Goal: Task Accomplishment & Management: Use online tool/utility

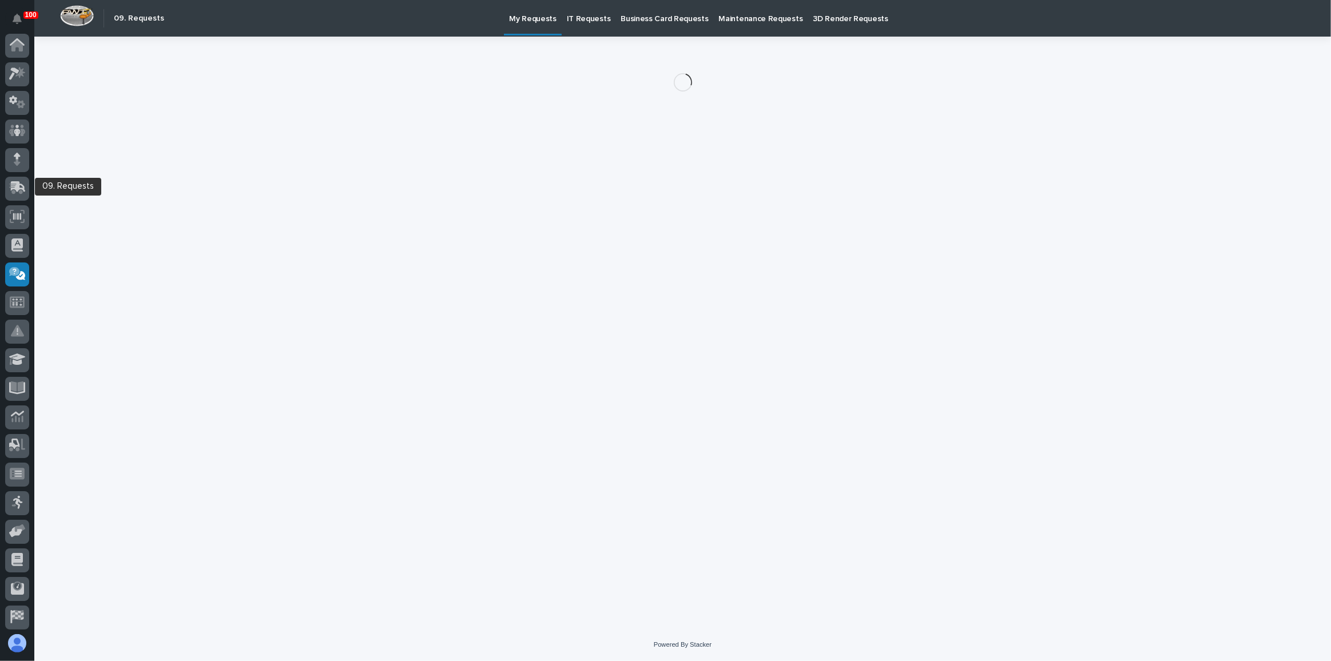
scroll to position [88, 0]
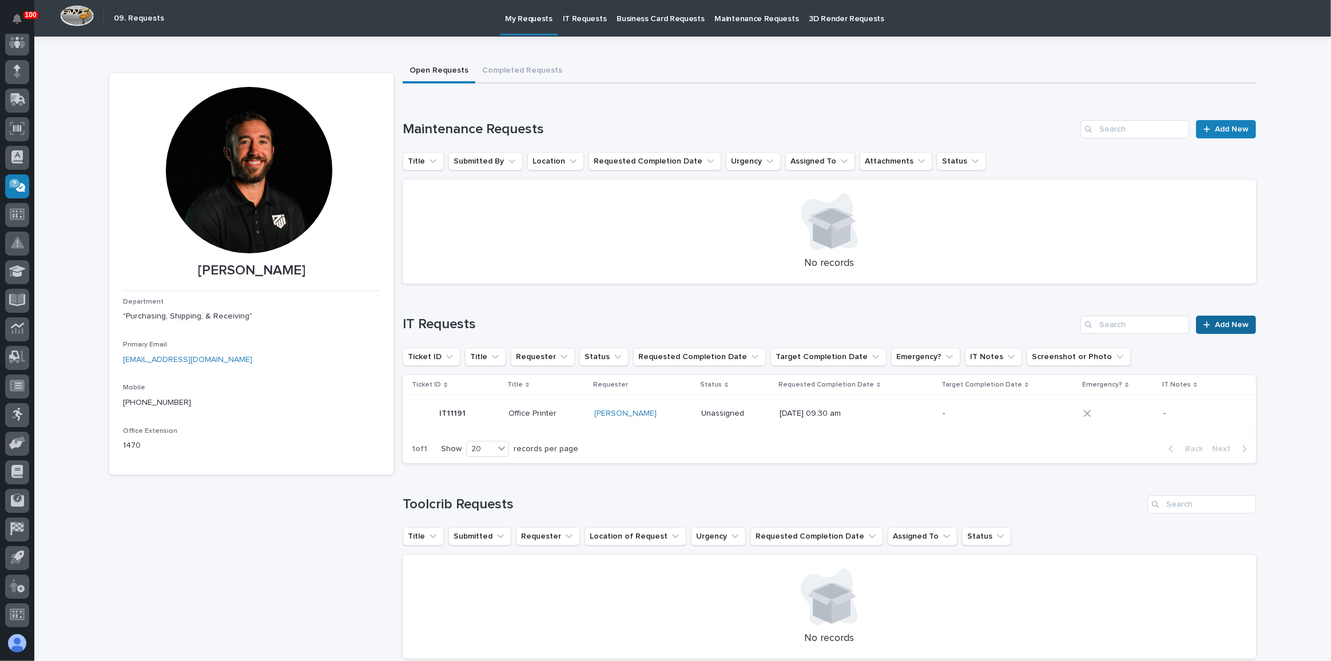
click at [1209, 329] on link "Add New" at bounding box center [1226, 325] width 60 height 18
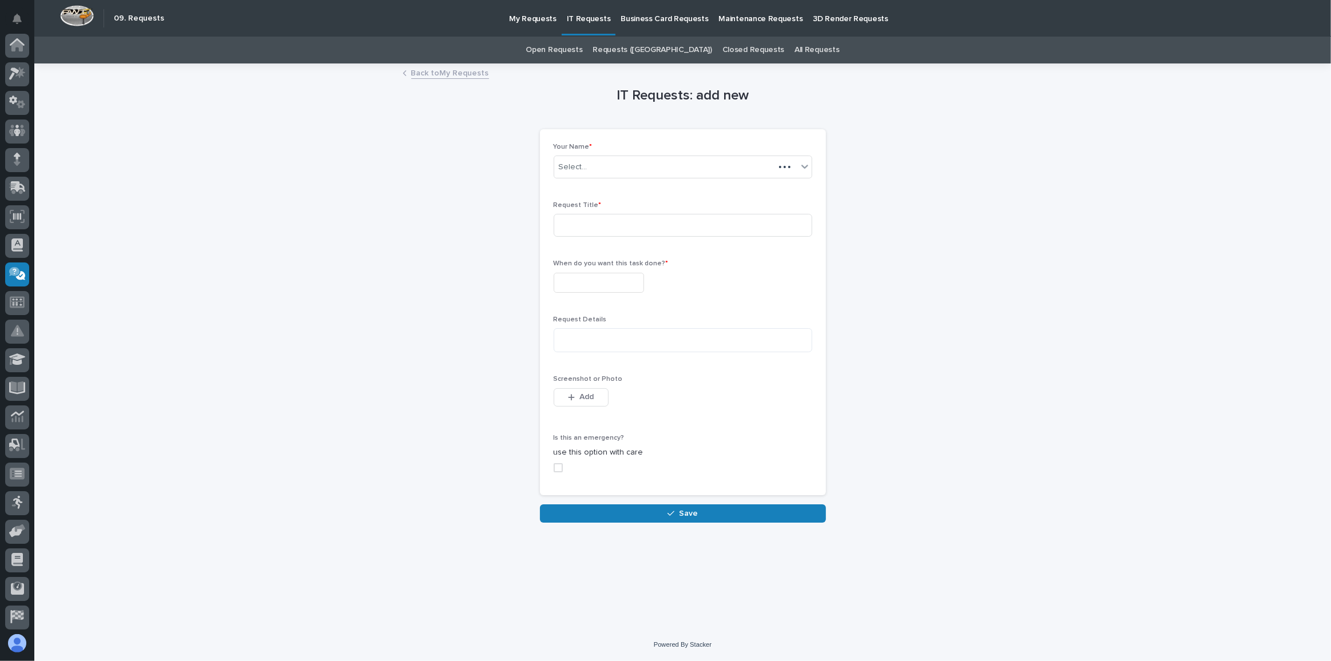
scroll to position [88, 0]
click at [586, 229] on input at bounding box center [683, 225] width 259 height 23
type input "iCloud password for the shipping IPad."
click at [583, 270] on div "When do you want this task done? *" at bounding box center [683, 281] width 259 height 42
click at [579, 282] on input "text" at bounding box center [599, 283] width 90 height 20
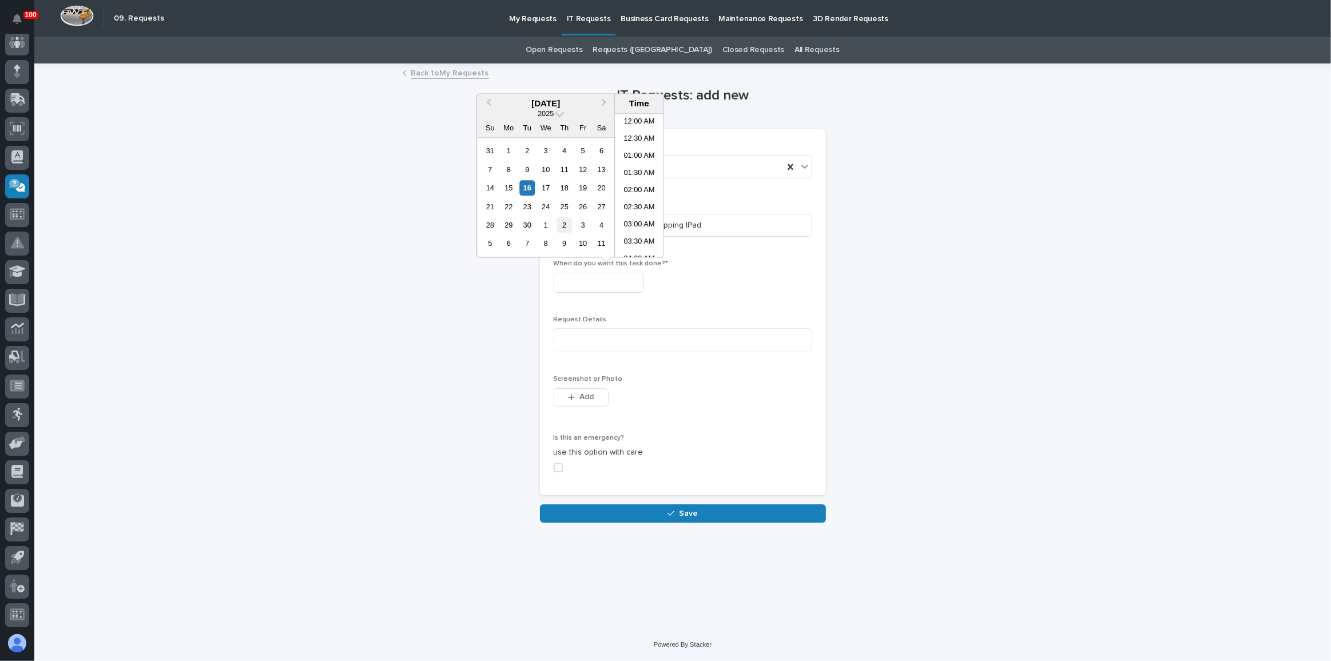
scroll to position [177, 0]
click at [524, 192] on div "16" at bounding box center [526, 187] width 15 height 15
click at [625, 278] on input "**********" at bounding box center [599, 283] width 90 height 20
click at [642, 209] on li "03:00 PM" at bounding box center [639, 217] width 49 height 17
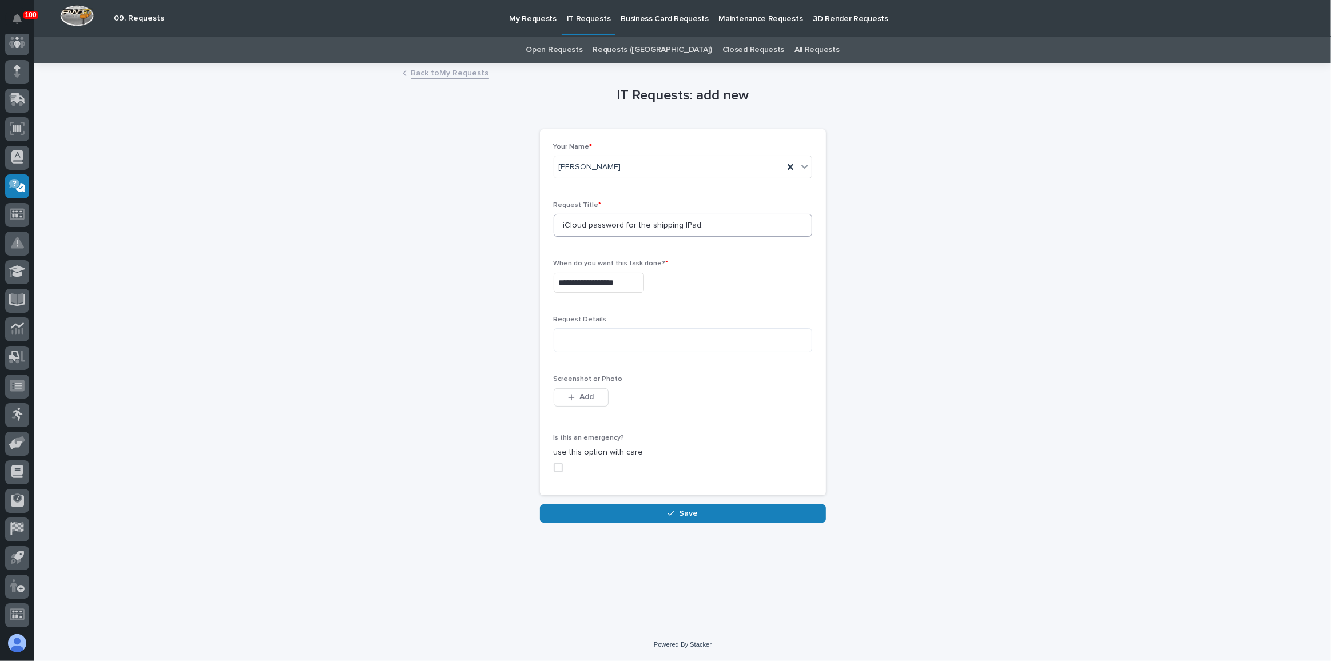
type input "**********"
click at [736, 283] on div "**********" at bounding box center [683, 283] width 259 height 20
click at [663, 519] on button "Save" at bounding box center [683, 513] width 286 height 18
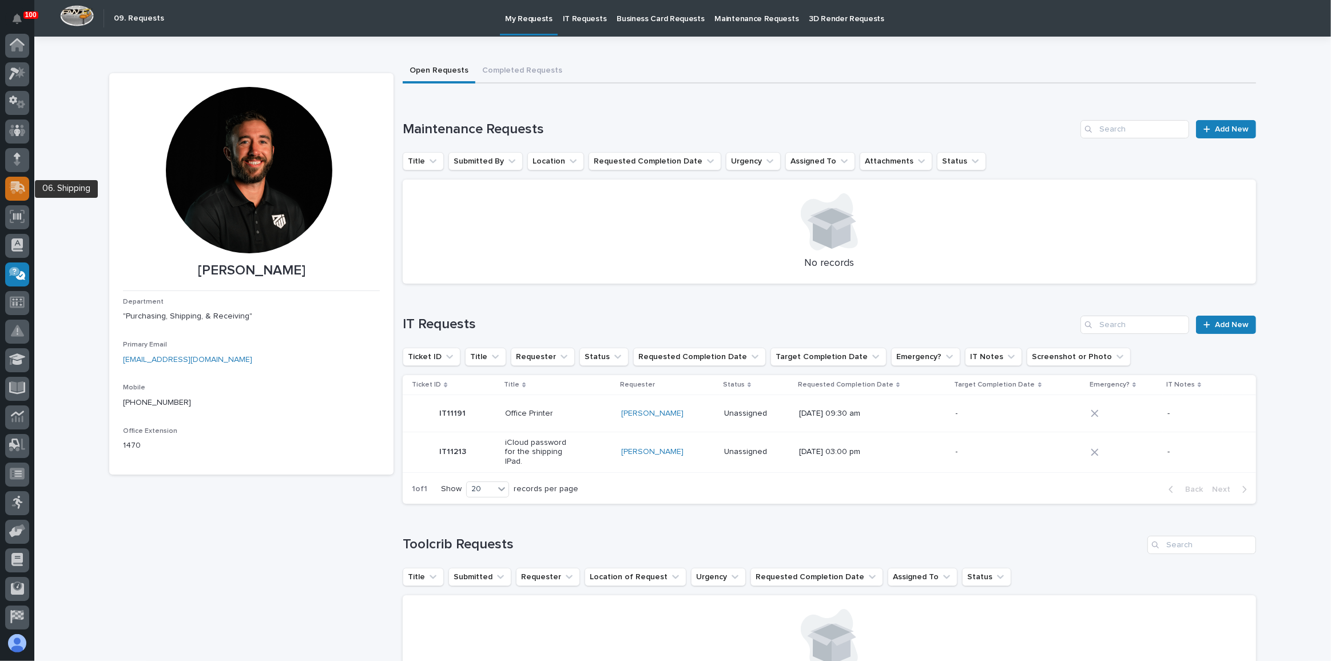
click at [12, 190] on icon at bounding box center [16, 189] width 14 height 11
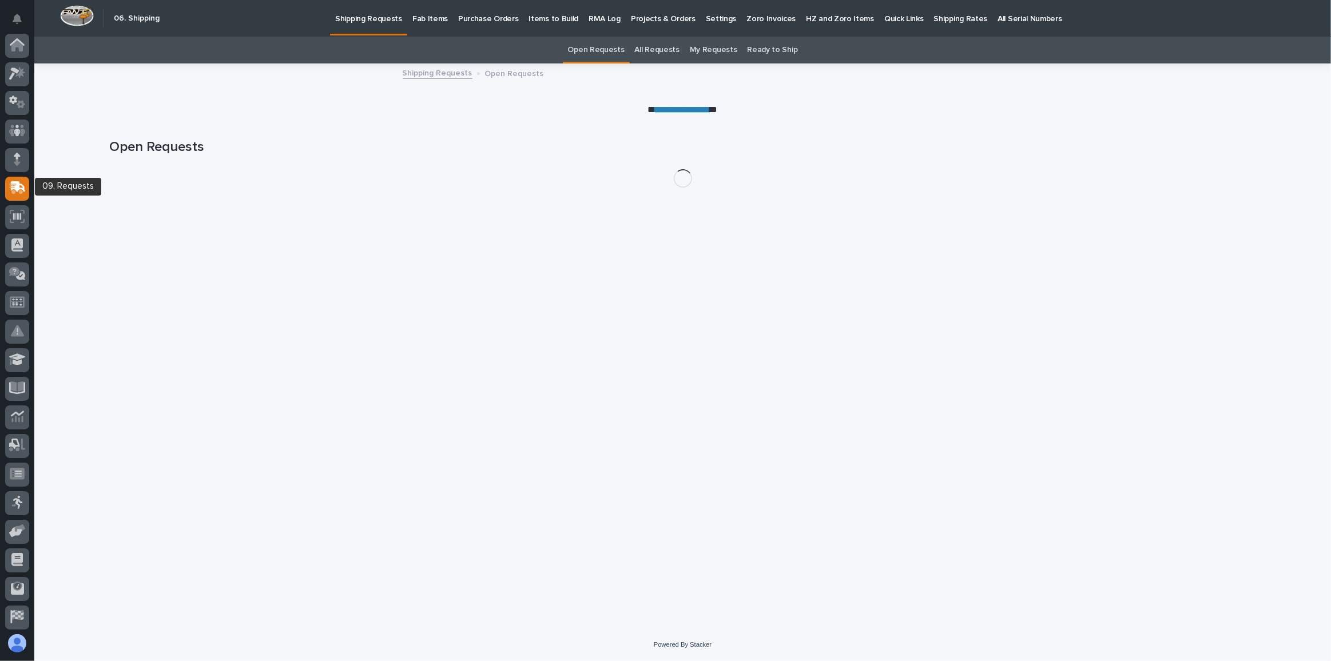
scroll to position [88, 0]
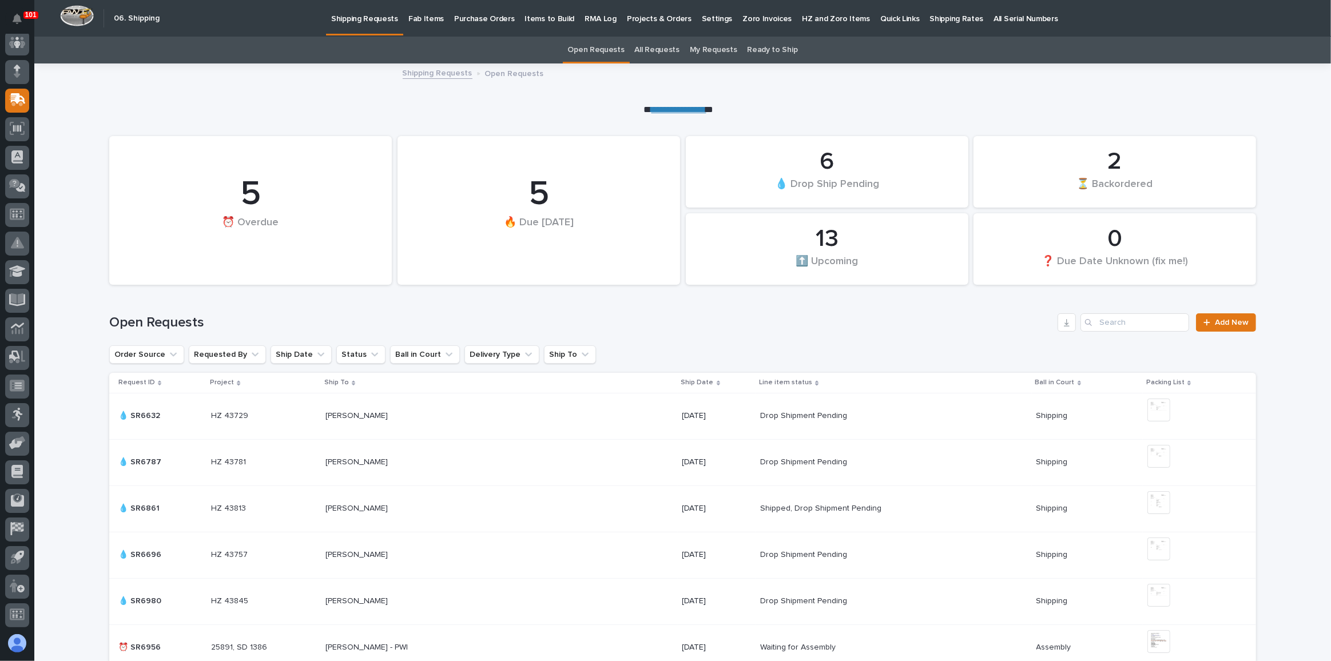
click at [427, 22] on p "Fab Items" at bounding box center [425, 12] width 35 height 24
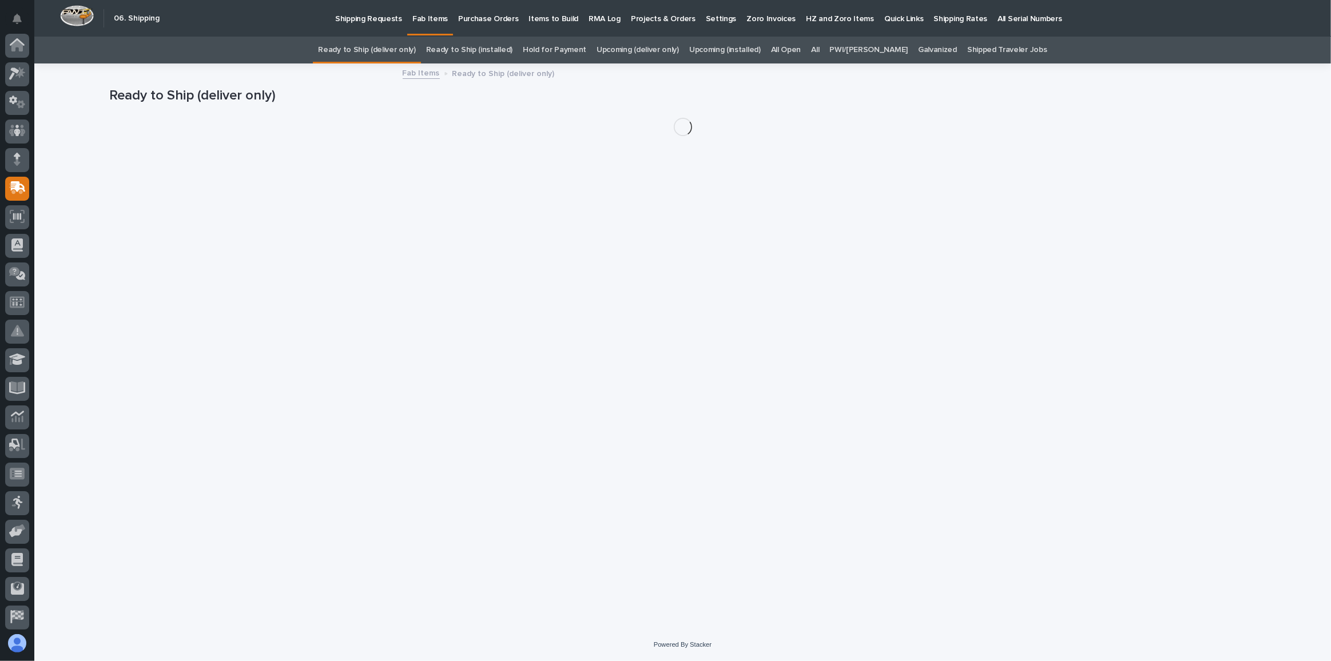
scroll to position [88, 0]
click at [364, 29] on link "Shipping Requests" at bounding box center [368, 17] width 77 height 35
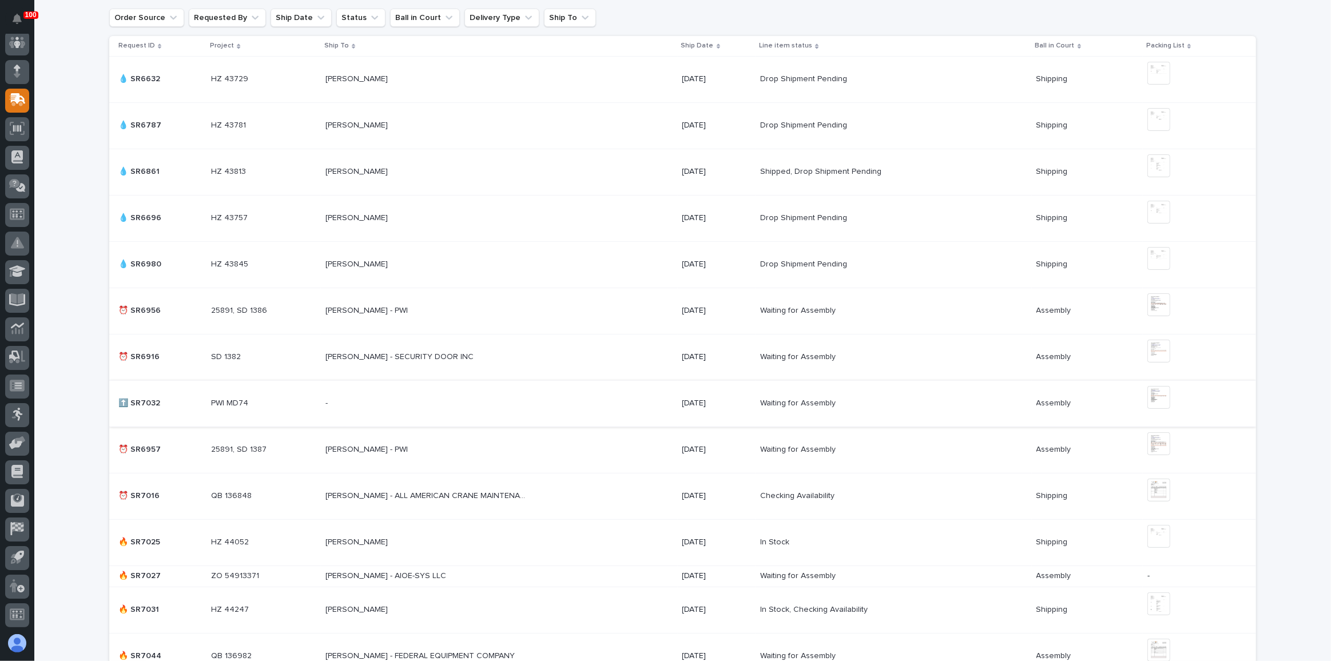
scroll to position [416, 0]
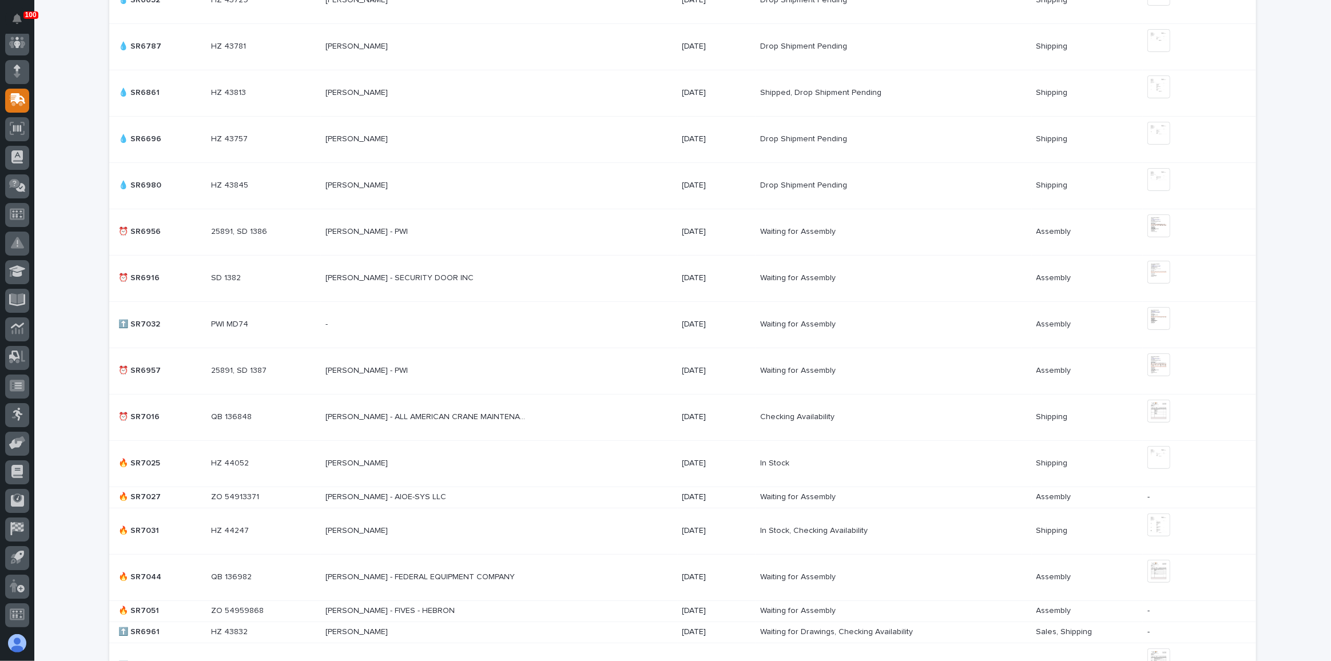
click at [523, 276] on div "[PERSON_NAME] - SECURITY DOOR INC [PERSON_NAME] - SECURITY DOOR INC" at bounding box center [499, 278] width 348 height 19
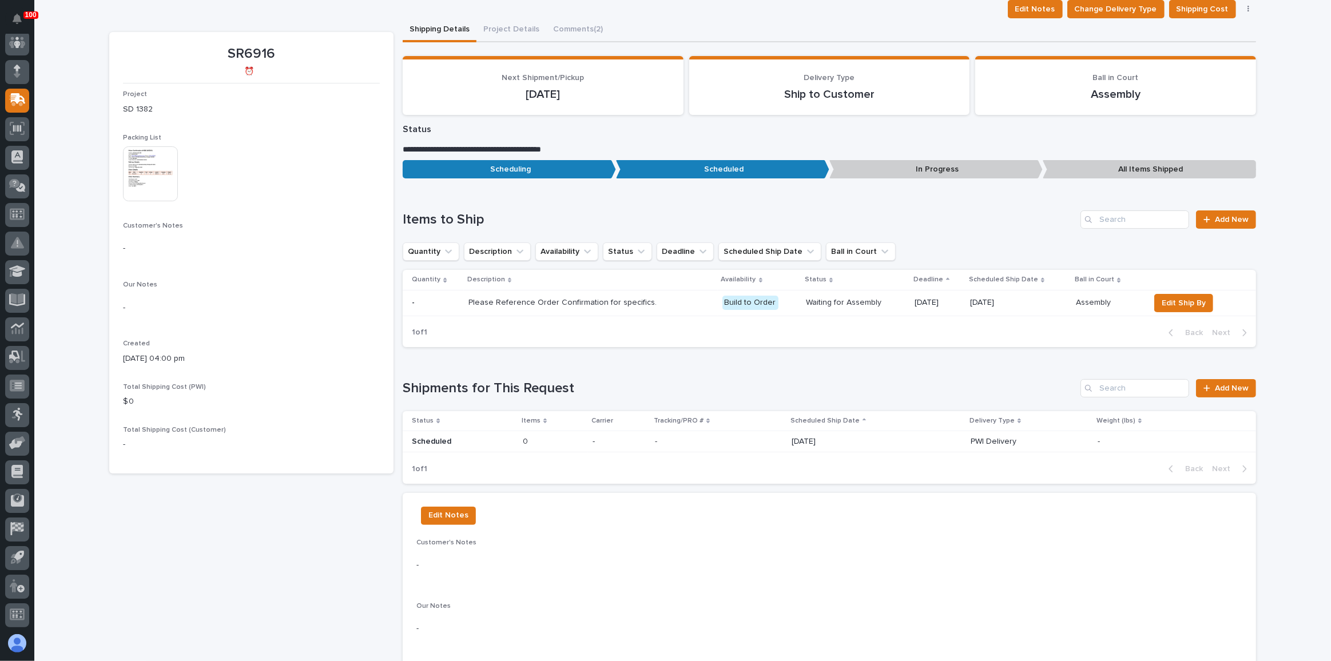
scroll to position [176, 0]
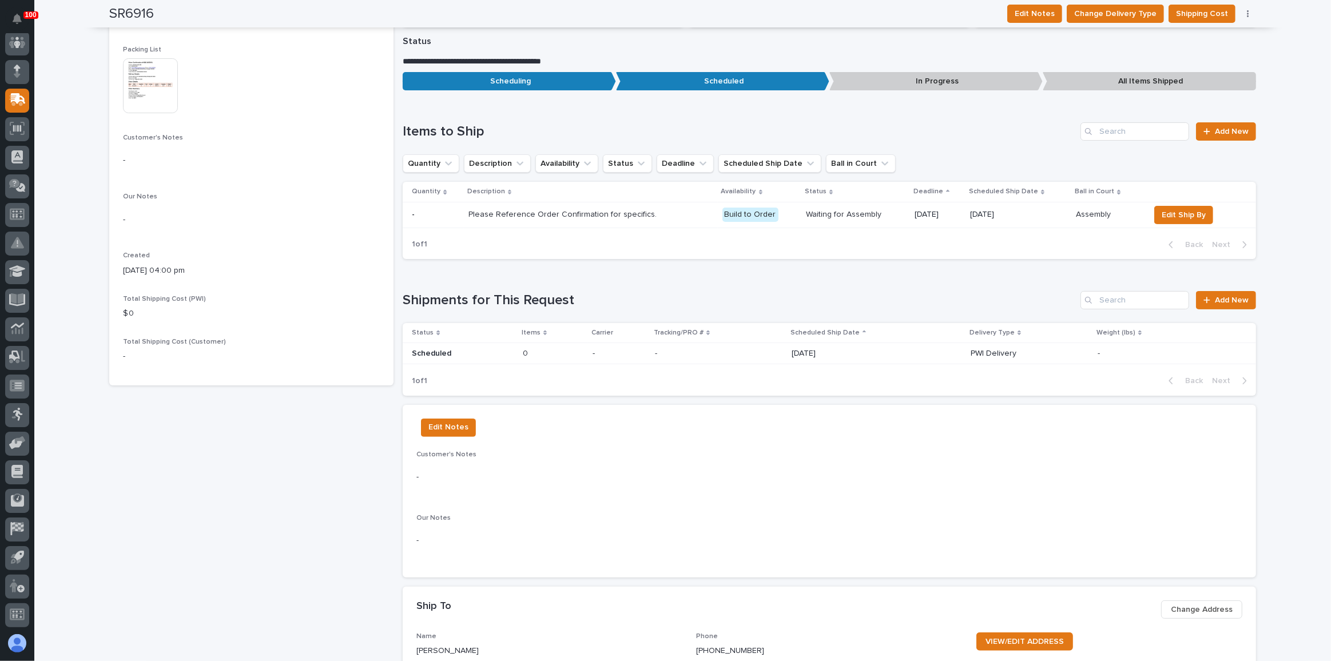
click at [728, 349] on p "-" at bounding box center [719, 354] width 128 height 10
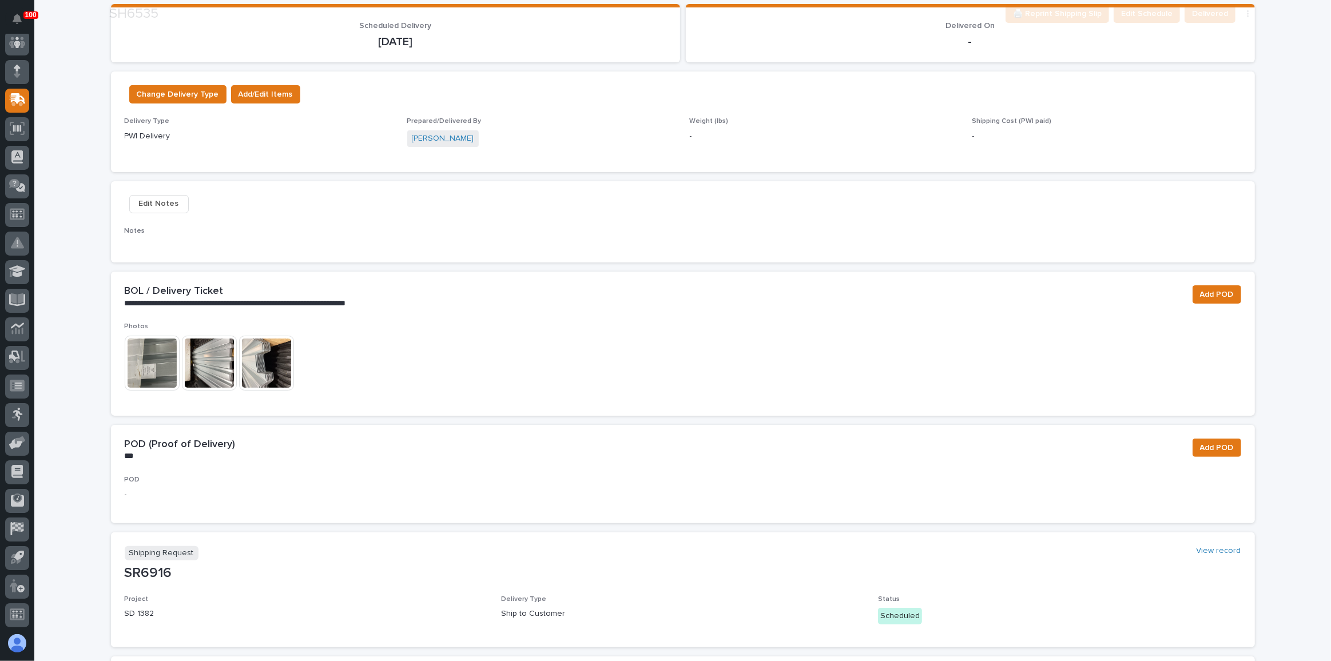
scroll to position [208, 0]
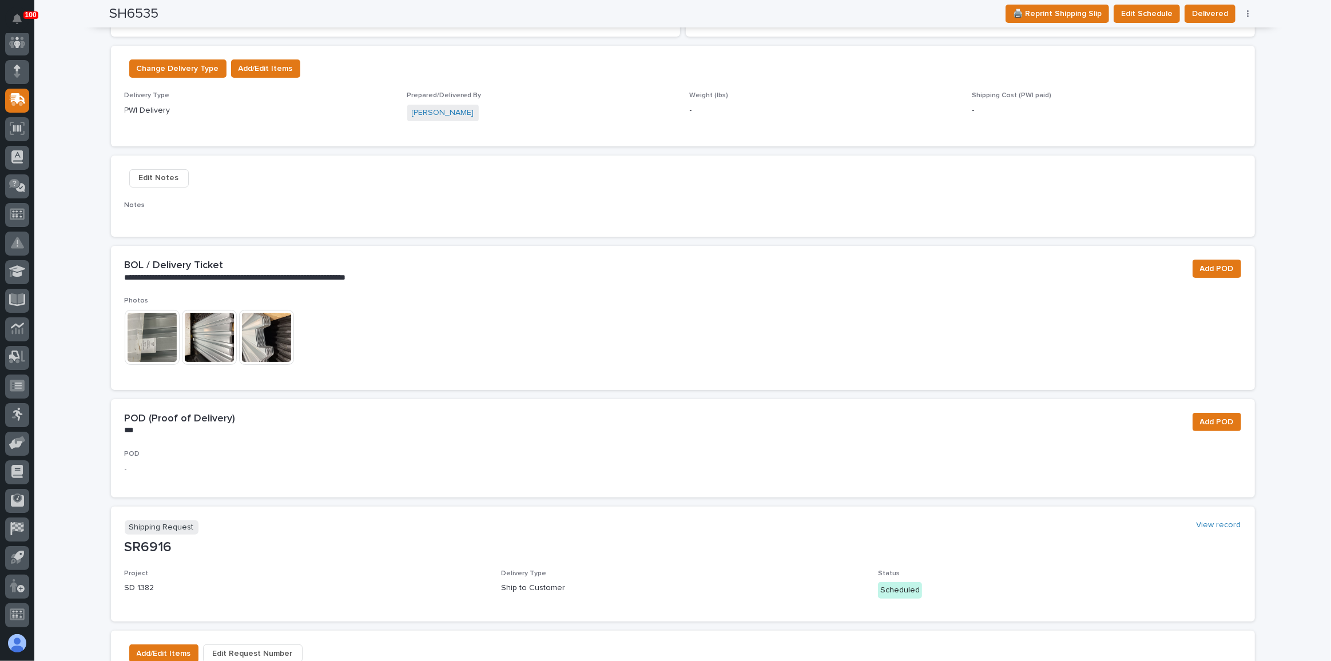
click at [282, 348] on img at bounding box center [266, 337] width 55 height 55
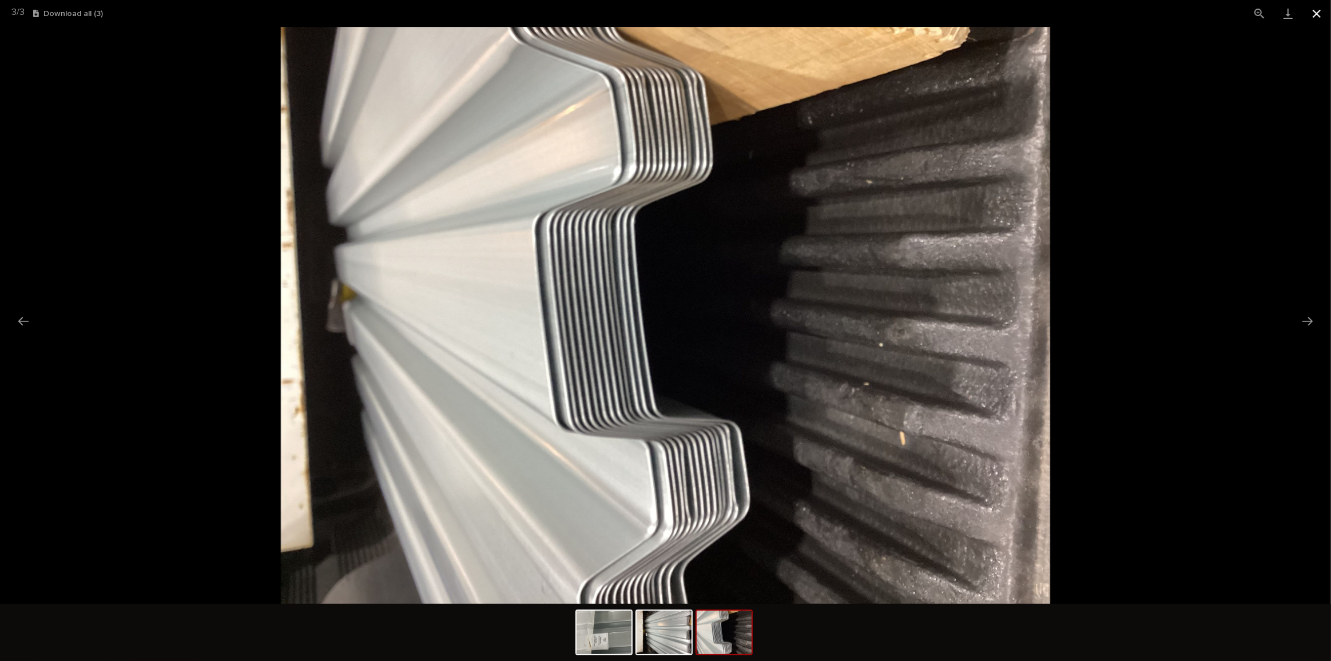
click at [1323, 19] on button "Close gallery" at bounding box center [1316, 13] width 29 height 27
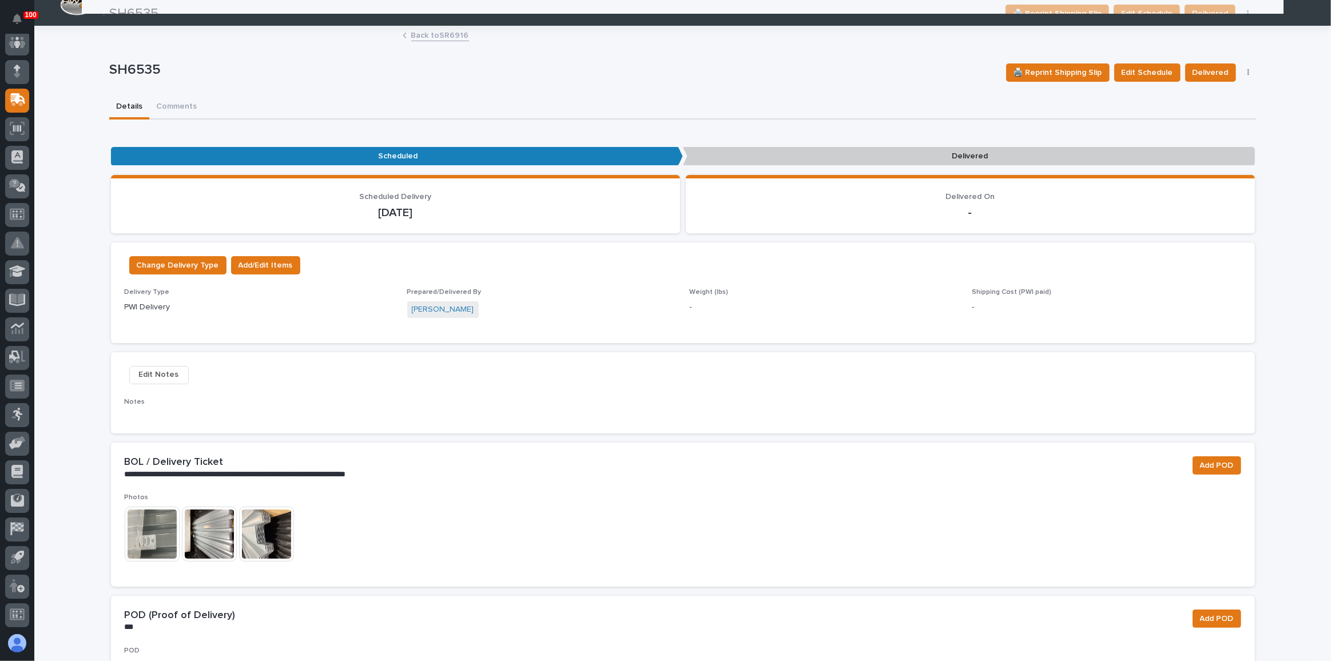
scroll to position [0, 0]
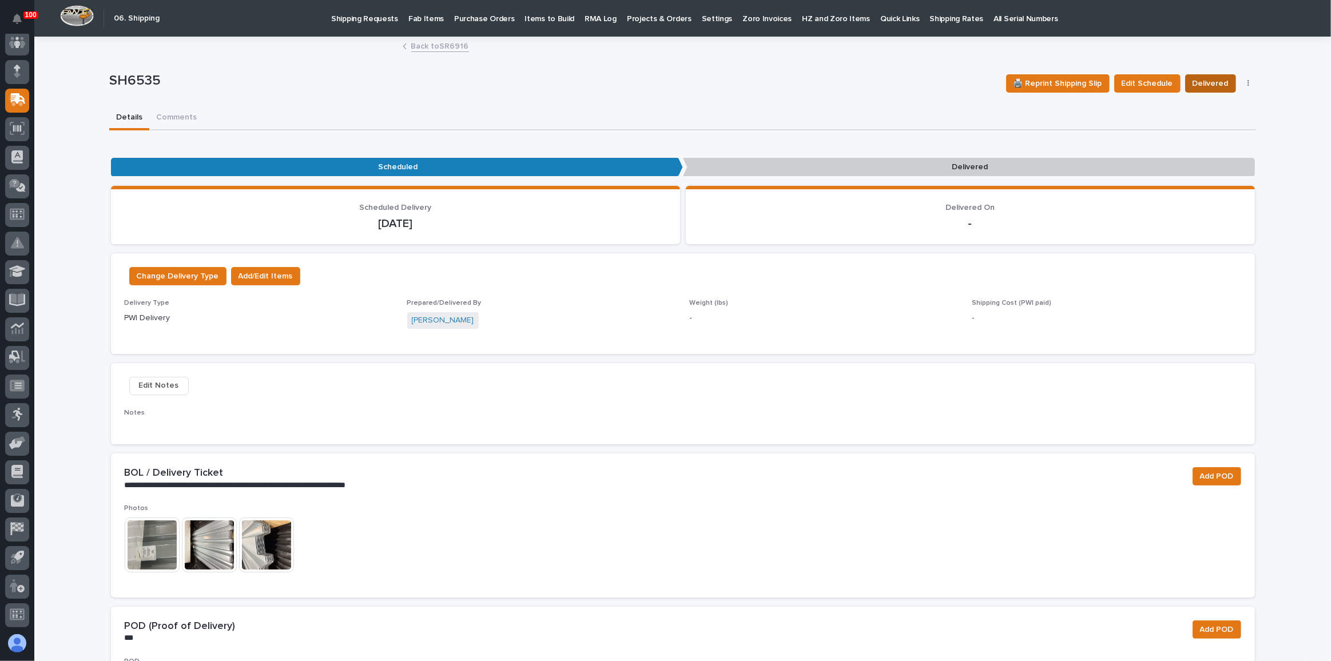
click at [1194, 81] on span "Delivered" at bounding box center [1211, 84] width 36 height 14
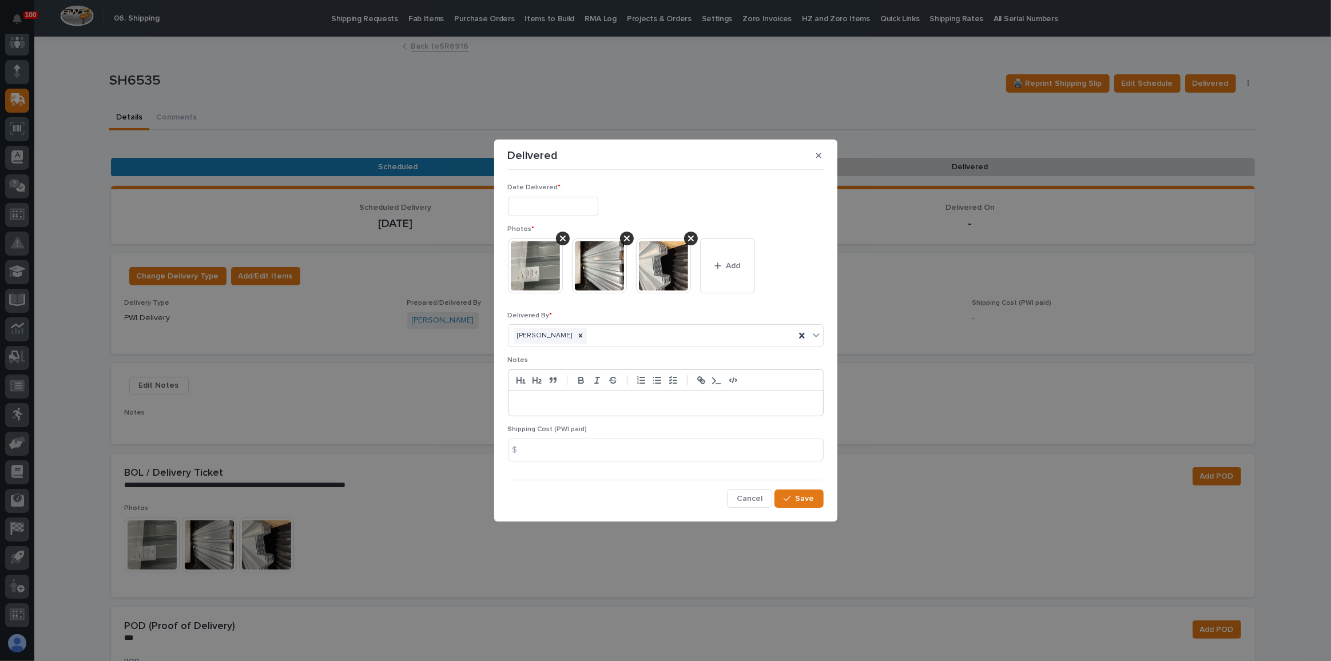
click at [571, 219] on div "Date Delivered *" at bounding box center [666, 205] width 316 height 42
click at [571, 207] on input "text" at bounding box center [553, 207] width 90 height 20
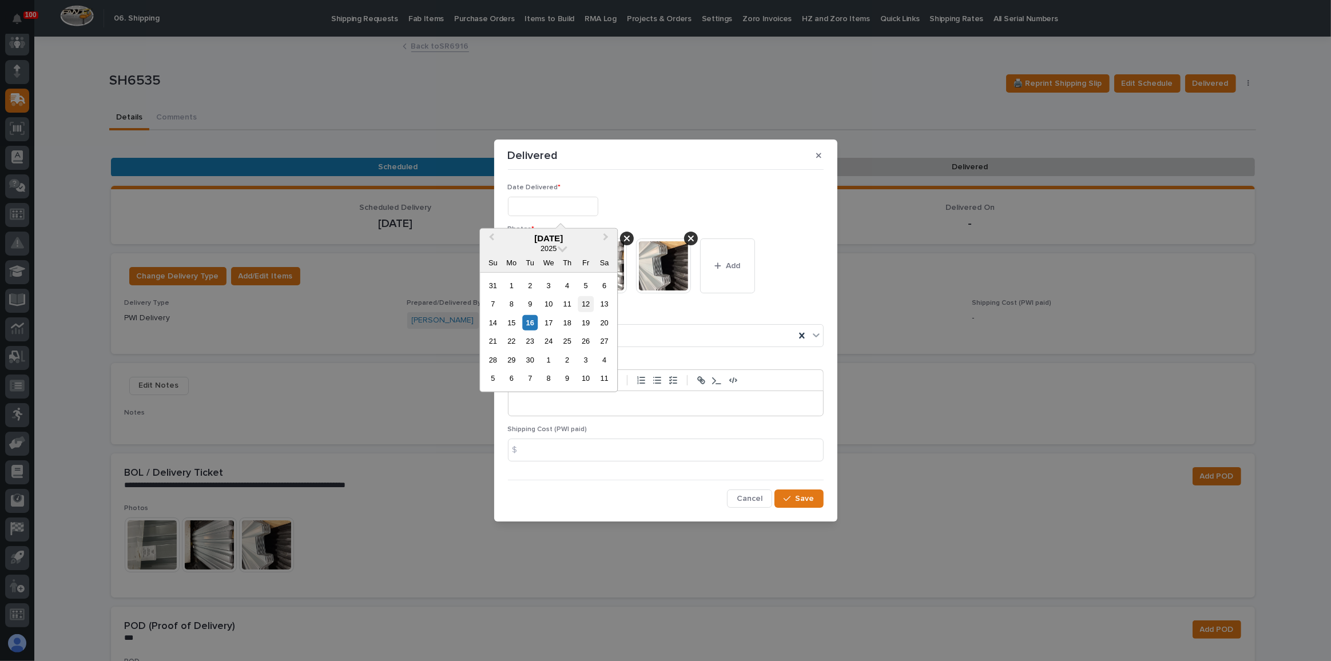
click at [587, 305] on div "12" at bounding box center [585, 303] width 15 height 15
type input "**********"
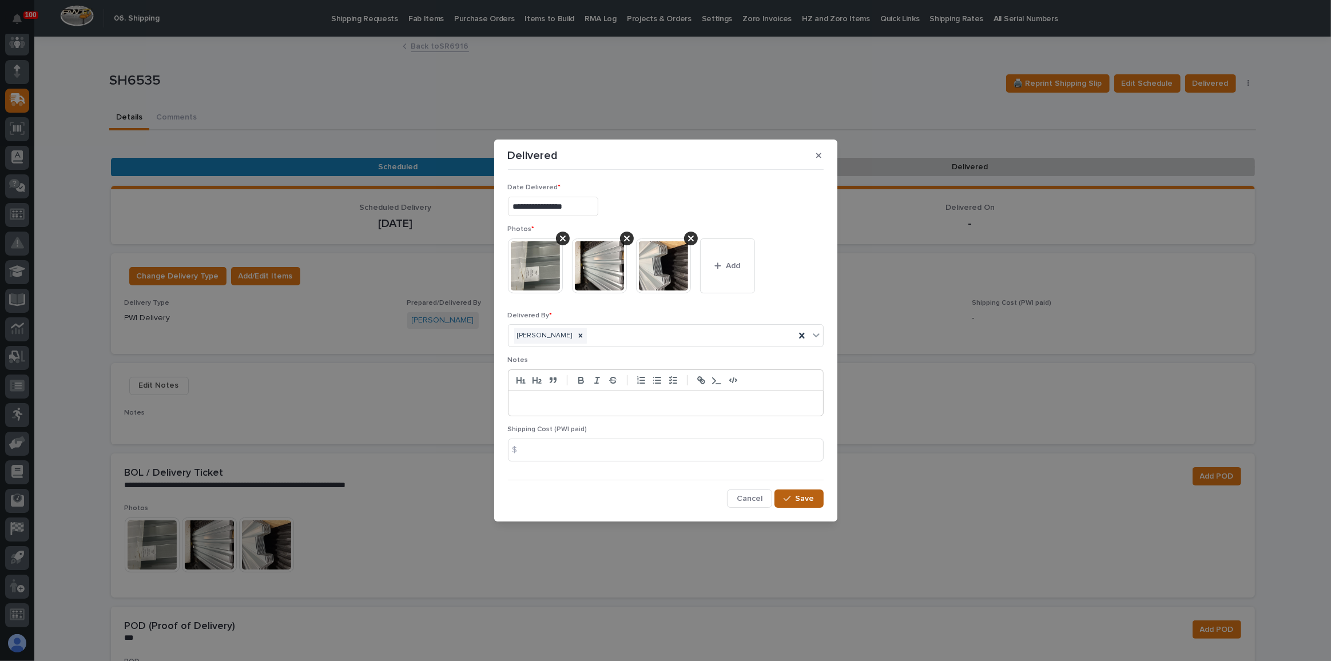
click at [801, 503] on button "Save" at bounding box center [798, 499] width 49 height 18
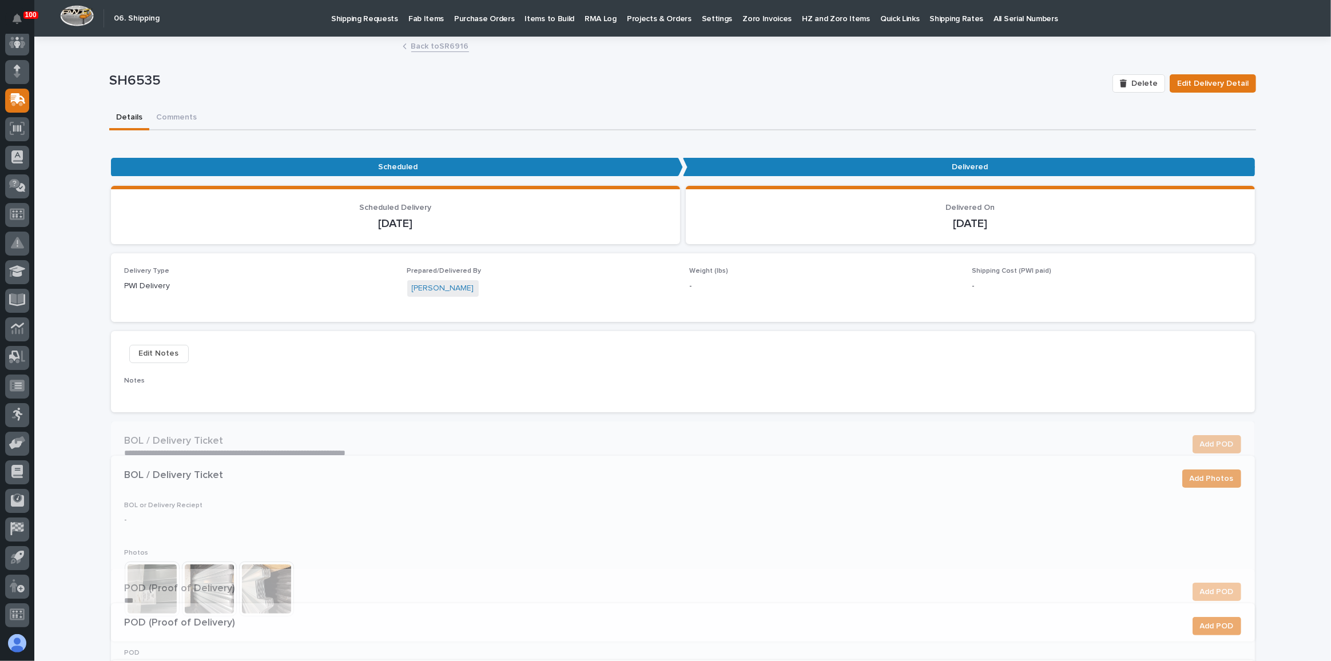
click at [351, 23] on p "Shipping Requests" at bounding box center [364, 12] width 67 height 24
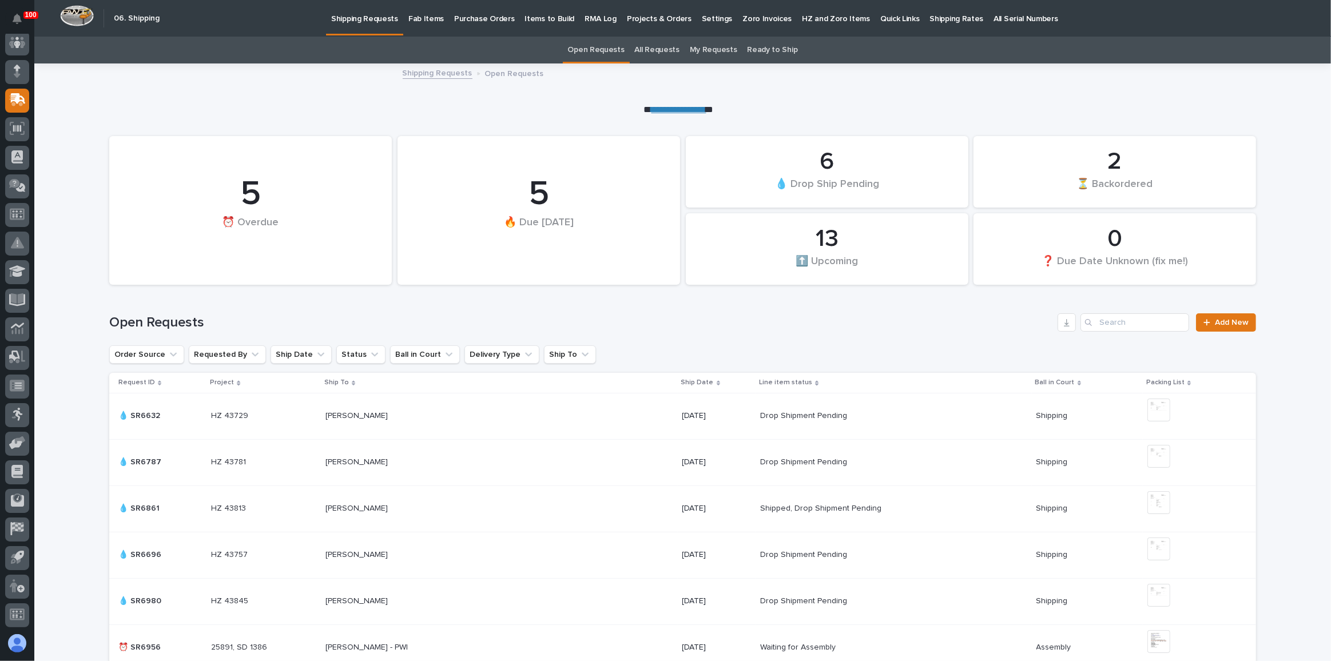
click at [418, 15] on p "Fab Items" at bounding box center [425, 12] width 35 height 24
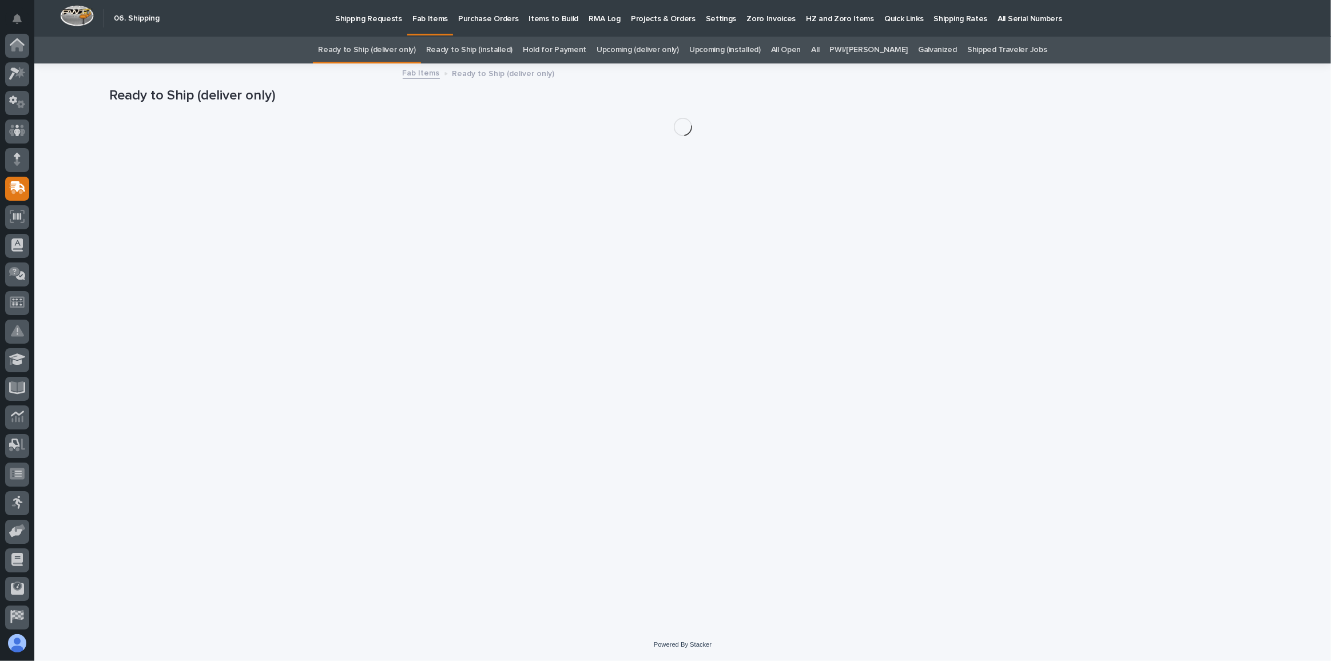
scroll to position [88, 0]
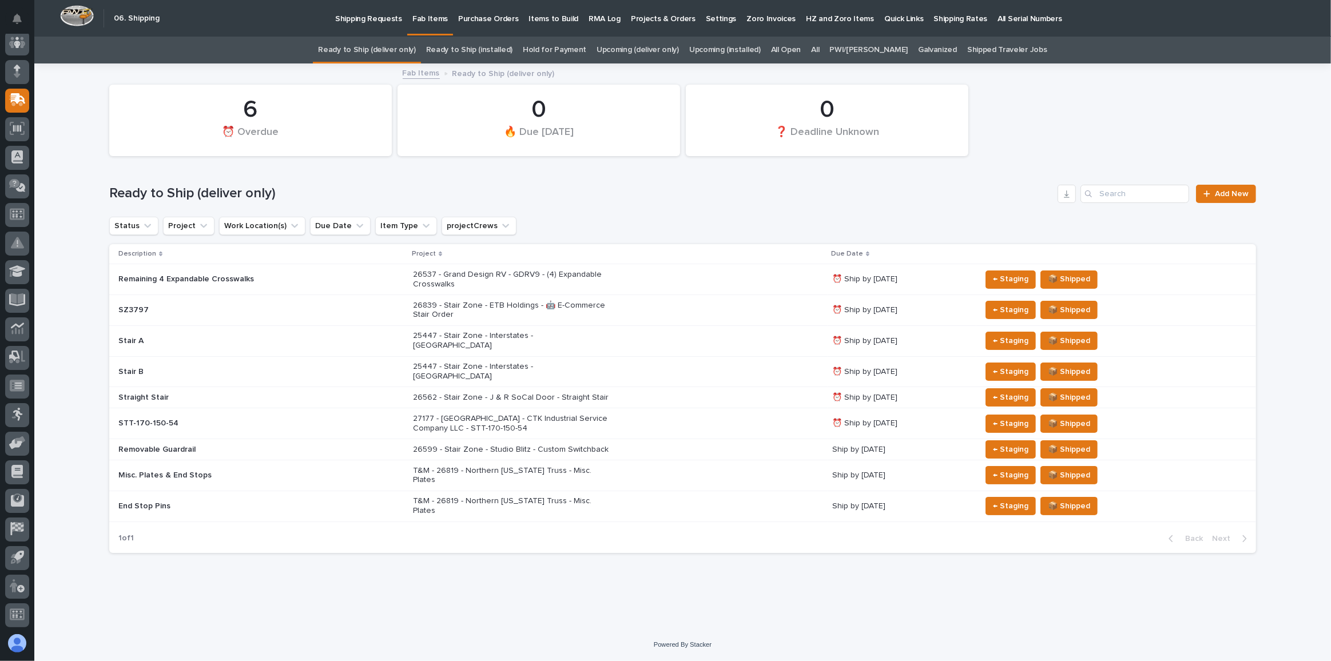
click at [597, 335] on p "25447 - Stair Zone - Interstates - [GEOGRAPHIC_DATA]" at bounding box center [513, 340] width 200 height 19
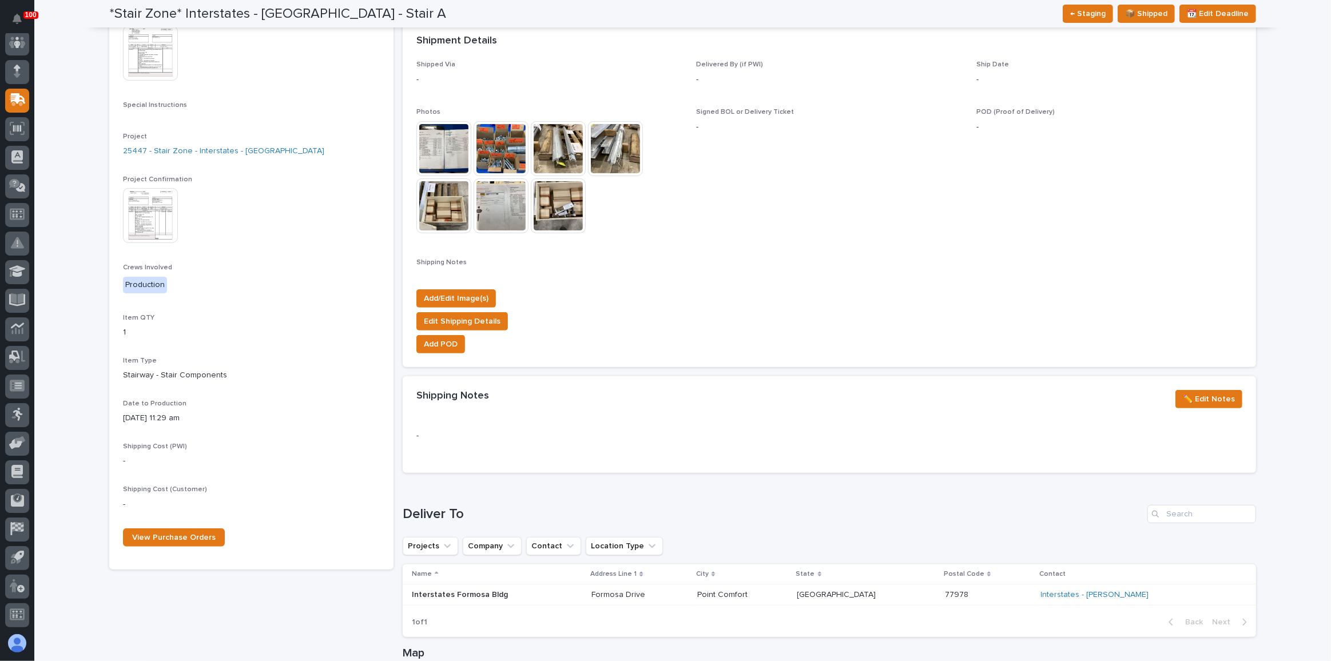
scroll to position [312, 0]
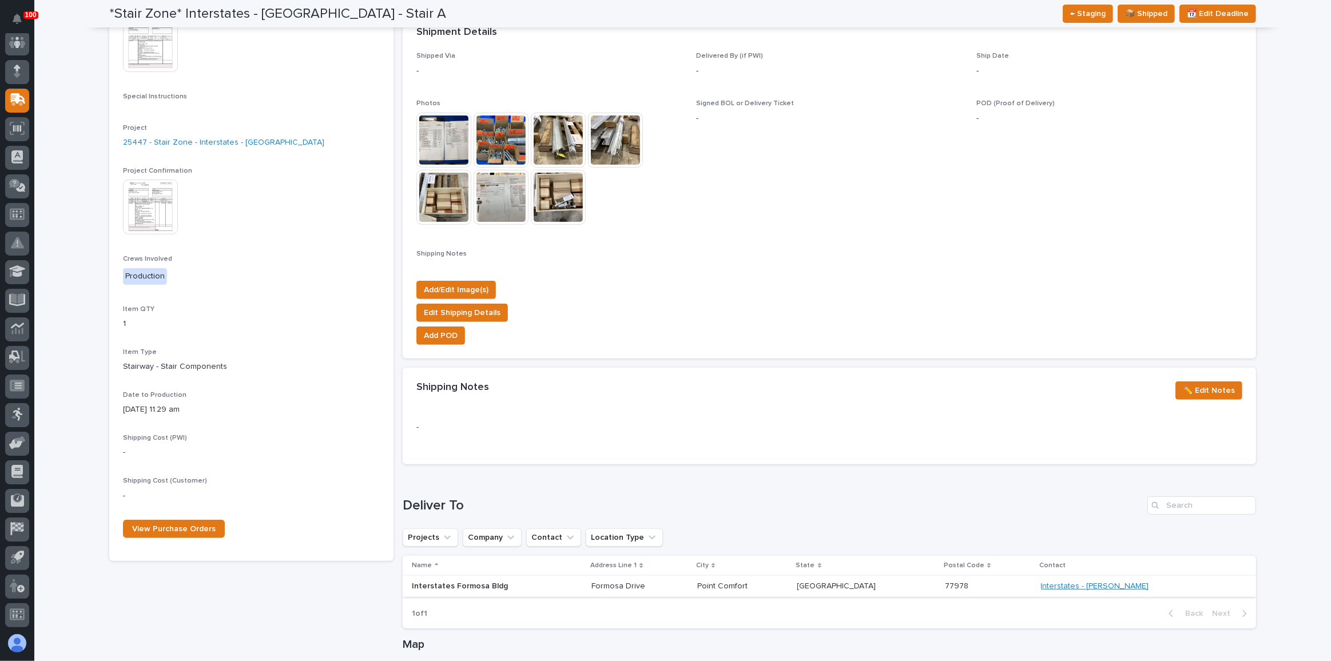
click at [1097, 583] on link "Interstates - [PERSON_NAME]" at bounding box center [1095, 587] width 108 height 10
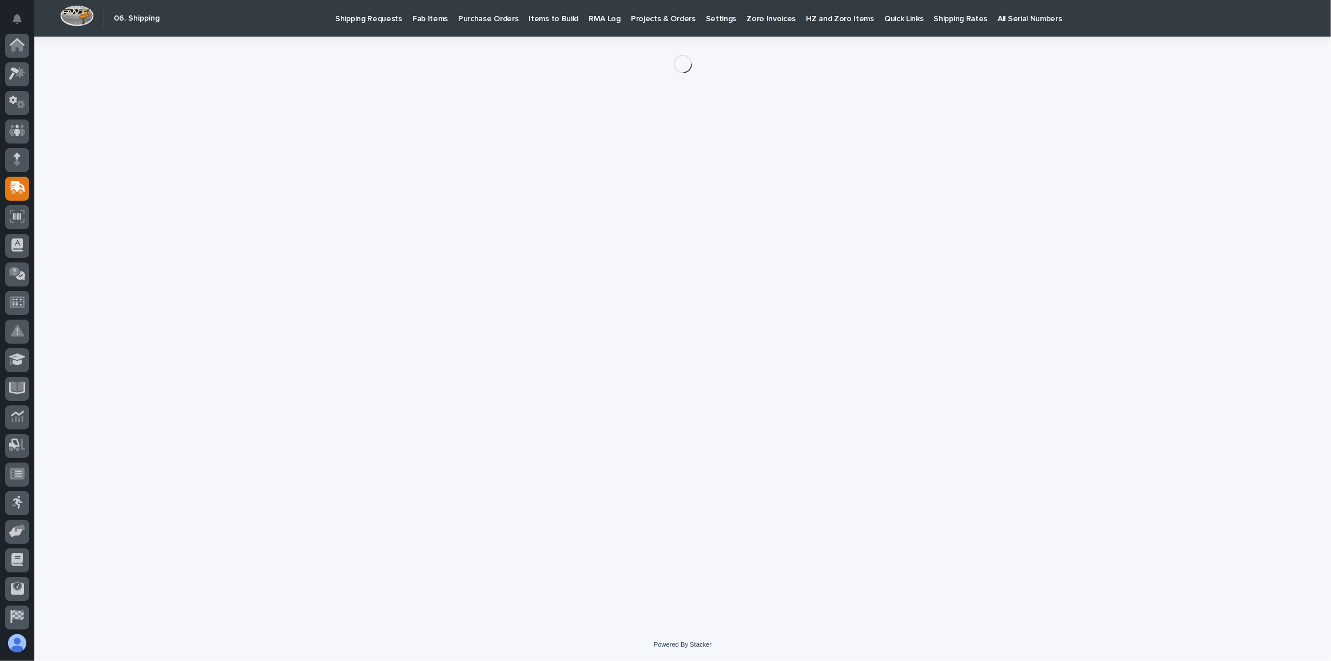
scroll to position [88, 0]
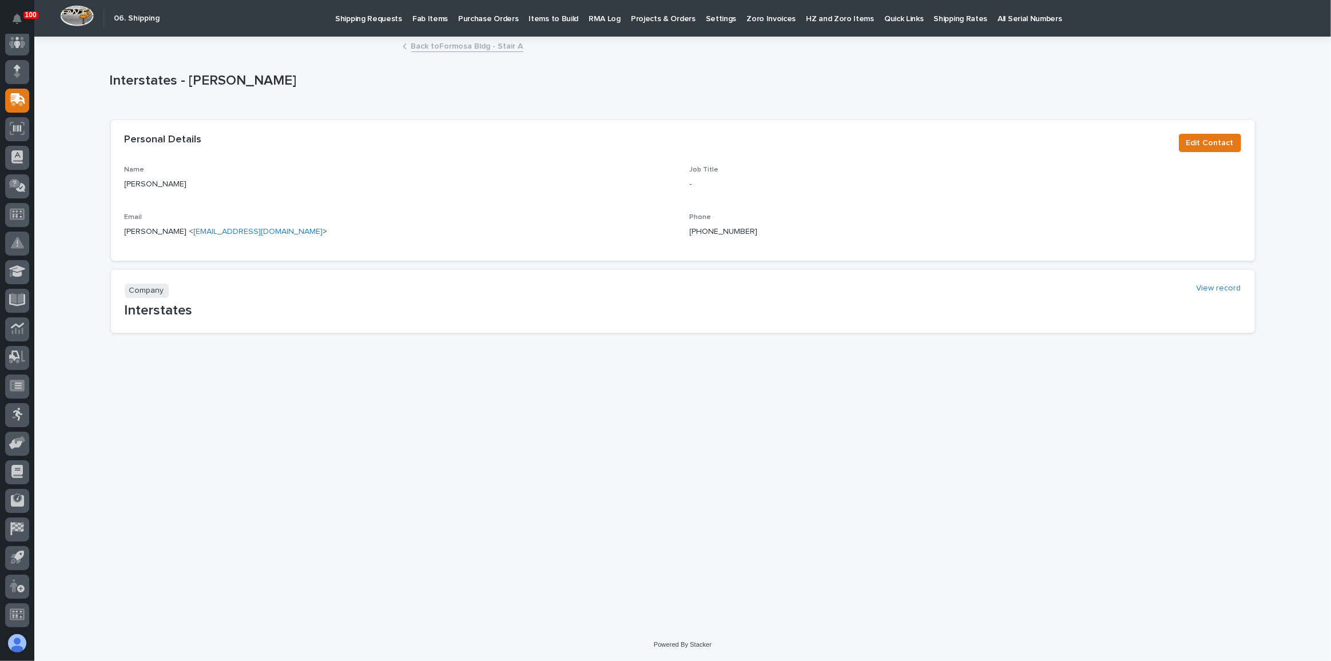
click at [484, 42] on link "Back to Formosa Bldg - Stair A" at bounding box center [467, 45] width 112 height 13
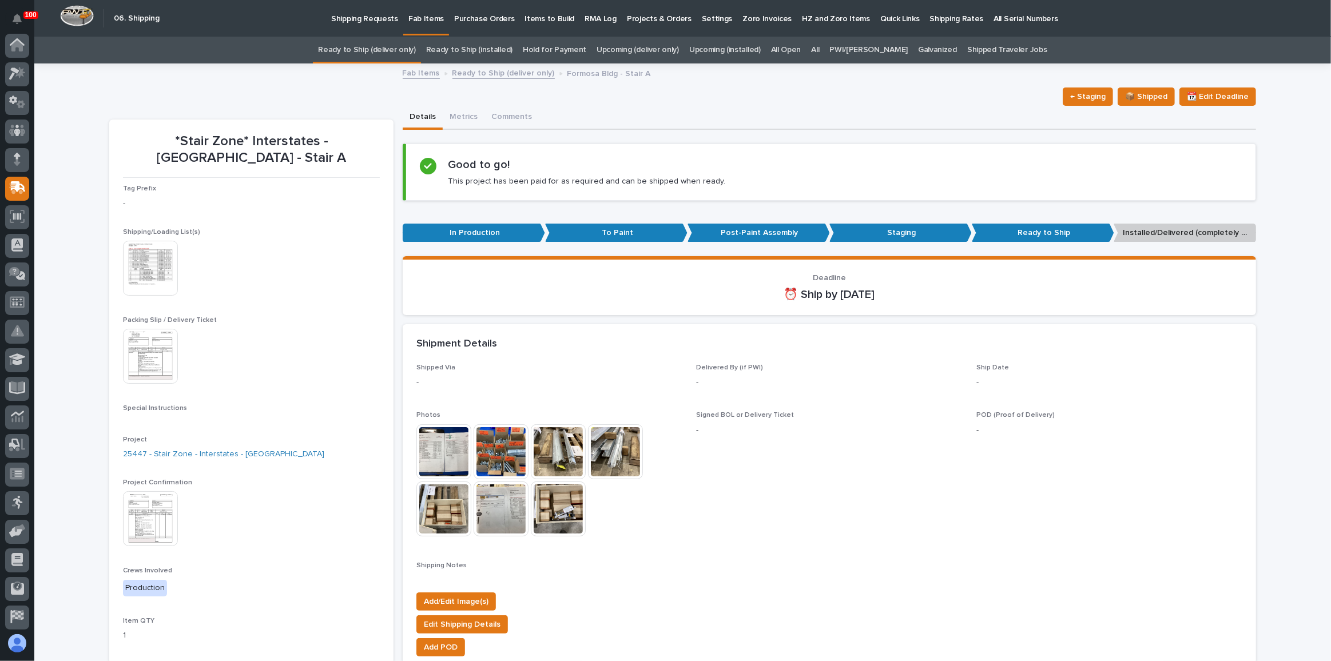
scroll to position [88, 0]
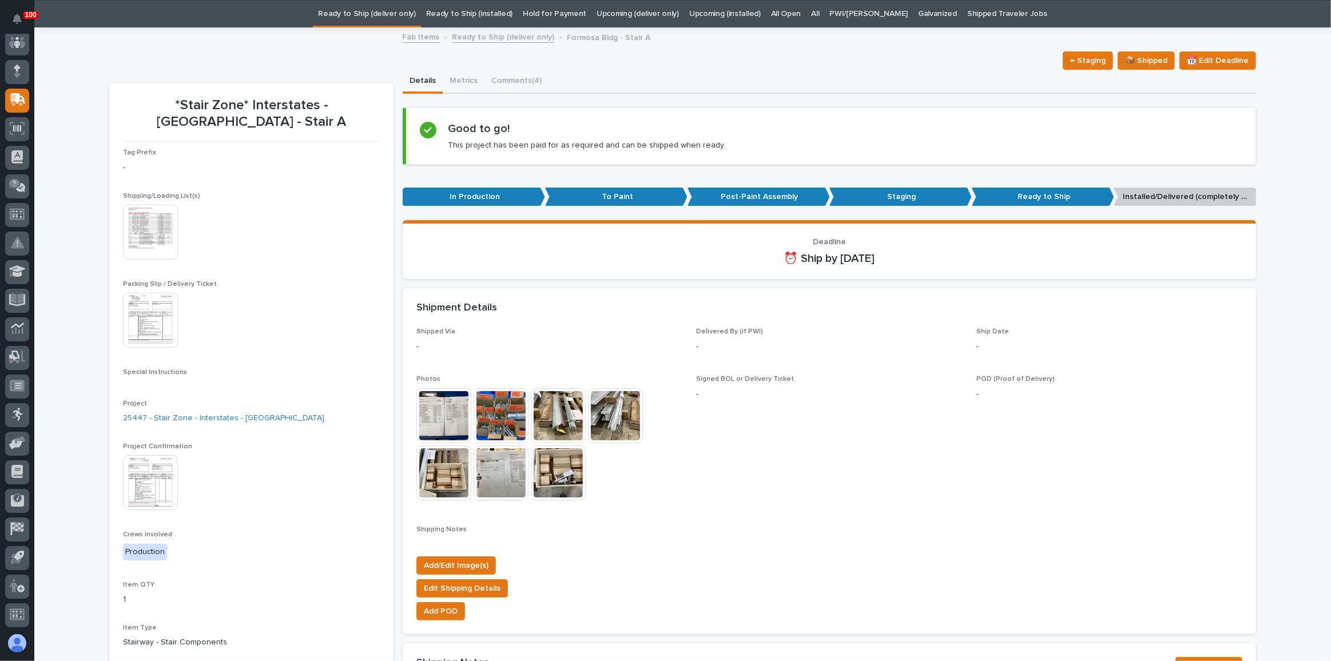
click at [164, 492] on img at bounding box center [150, 482] width 55 height 55
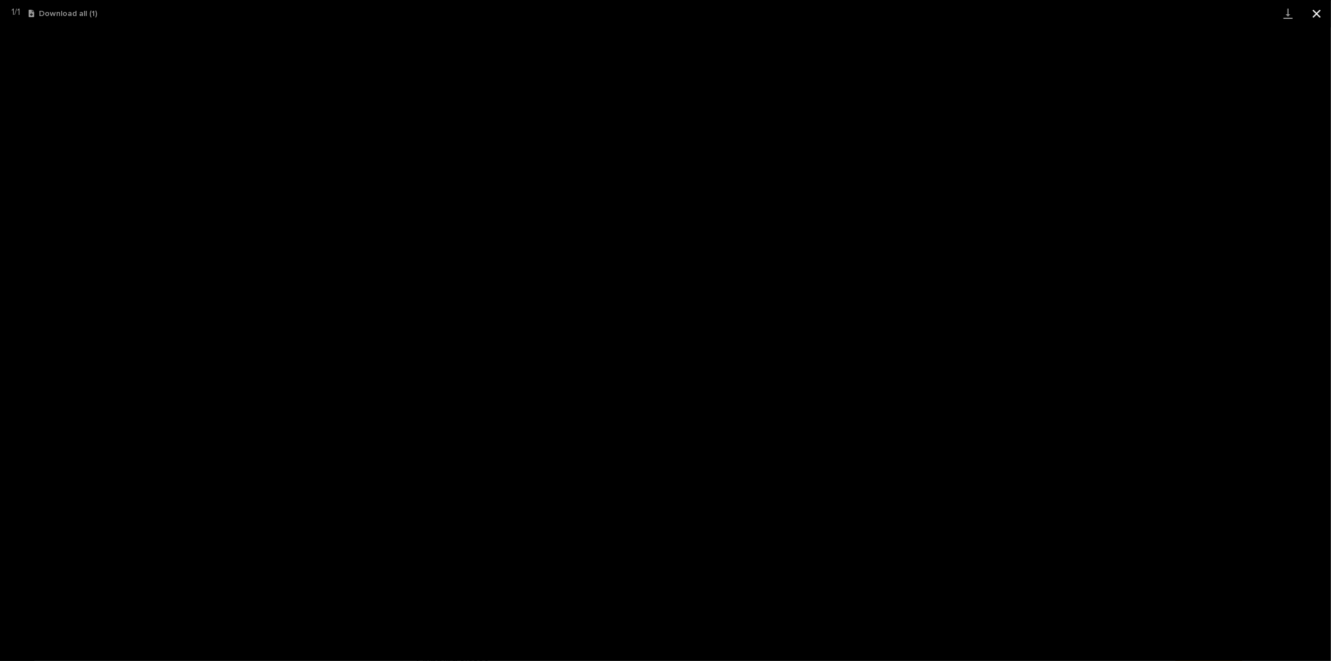
click at [1314, 14] on button "Close gallery" at bounding box center [1316, 13] width 29 height 27
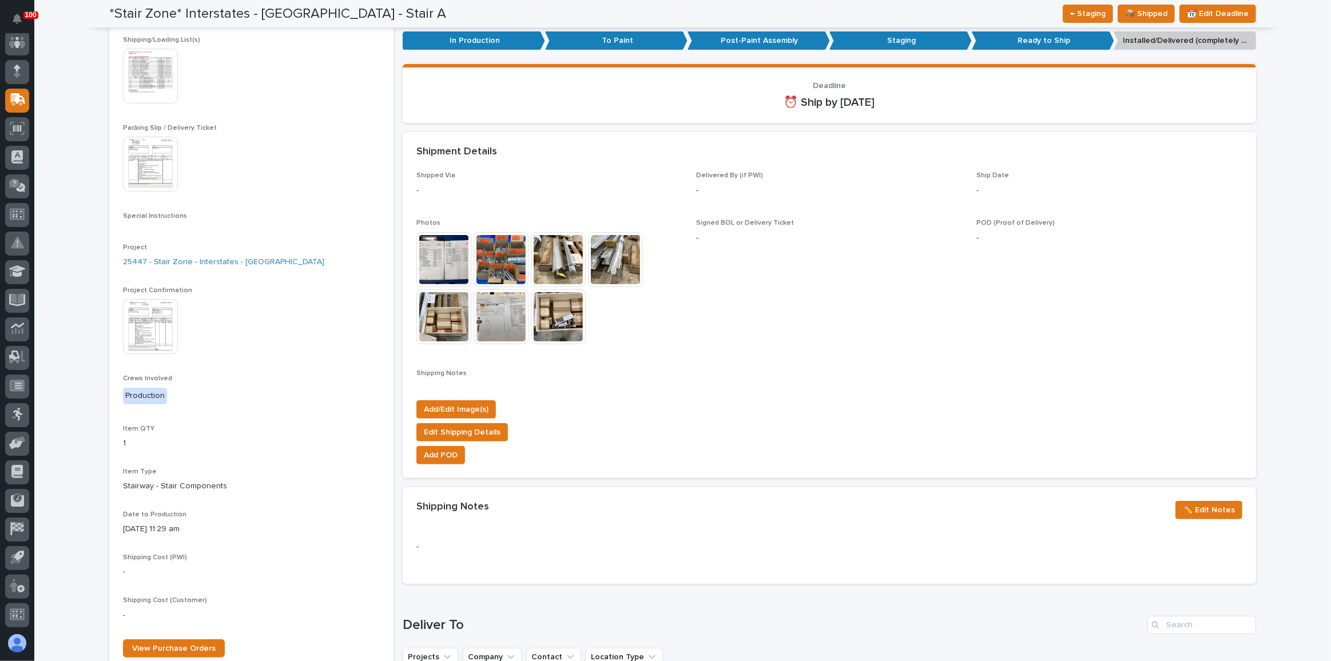
scroll to position [0, 0]
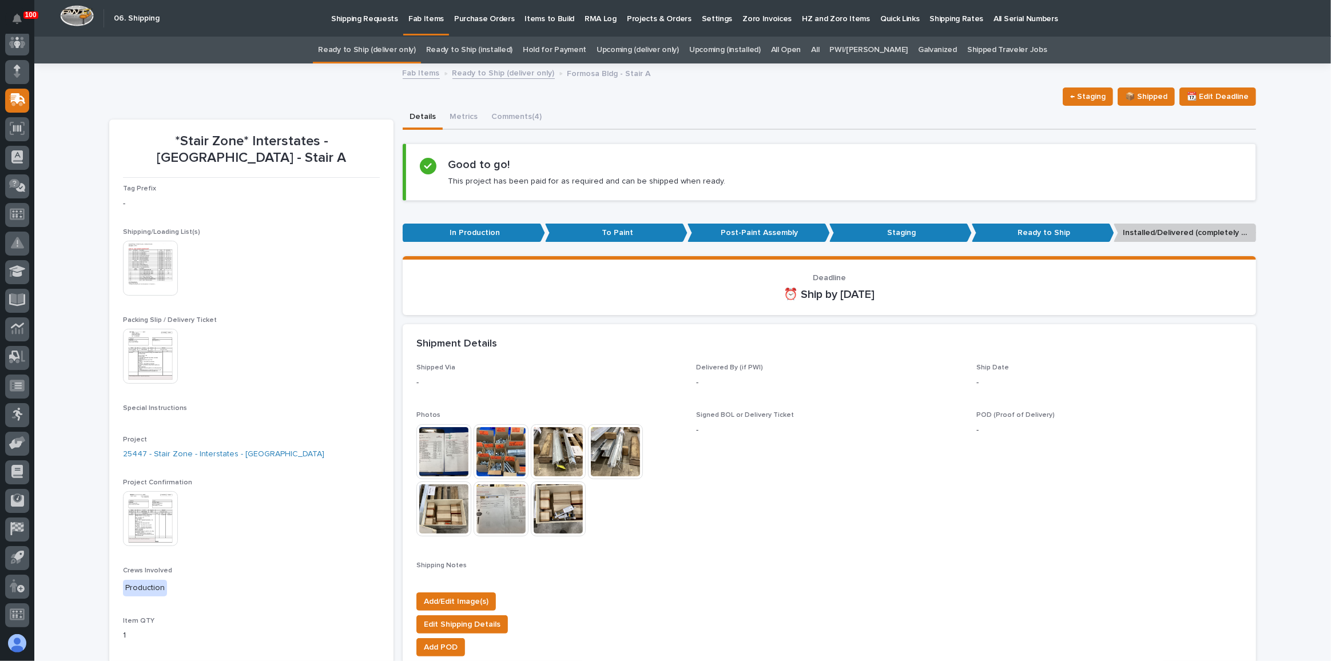
click at [394, 45] on link "Ready to Ship (deliver only)" at bounding box center [366, 50] width 97 height 27
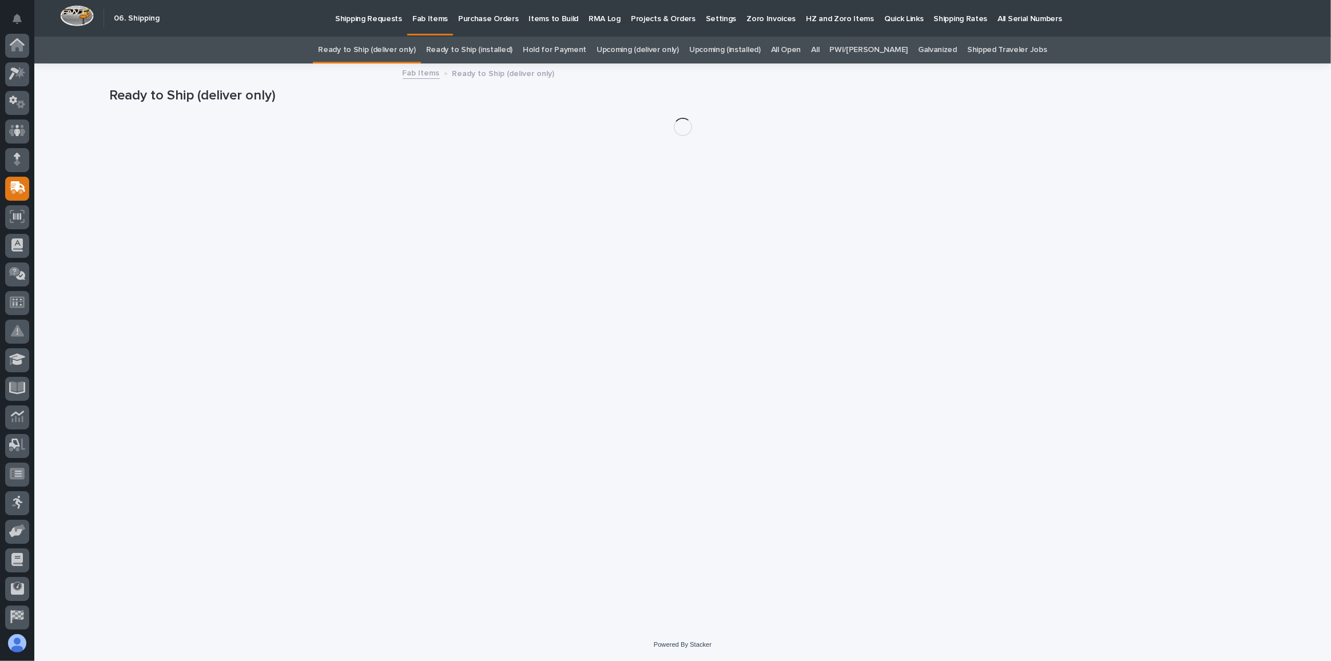
scroll to position [88, 0]
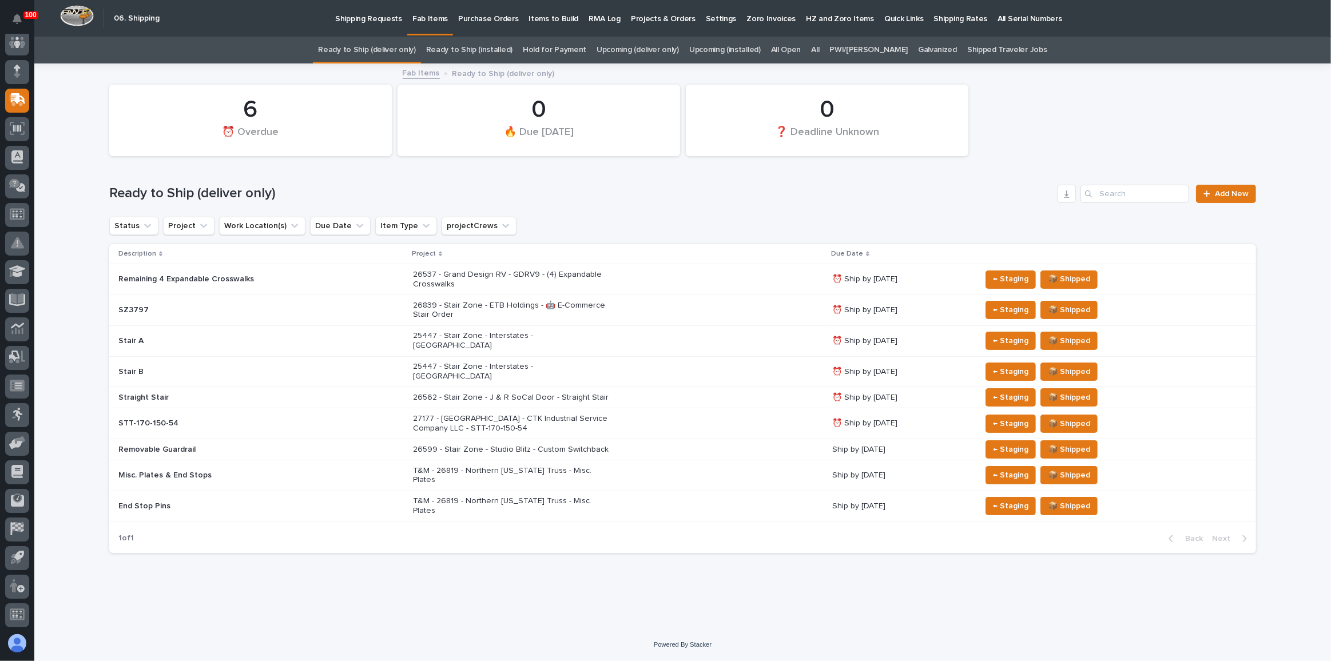
click at [742, 278] on div "26537 - Grand Design RV - GDRV9 - (4) Expandable Crosswalks" at bounding box center [618, 279] width 410 height 29
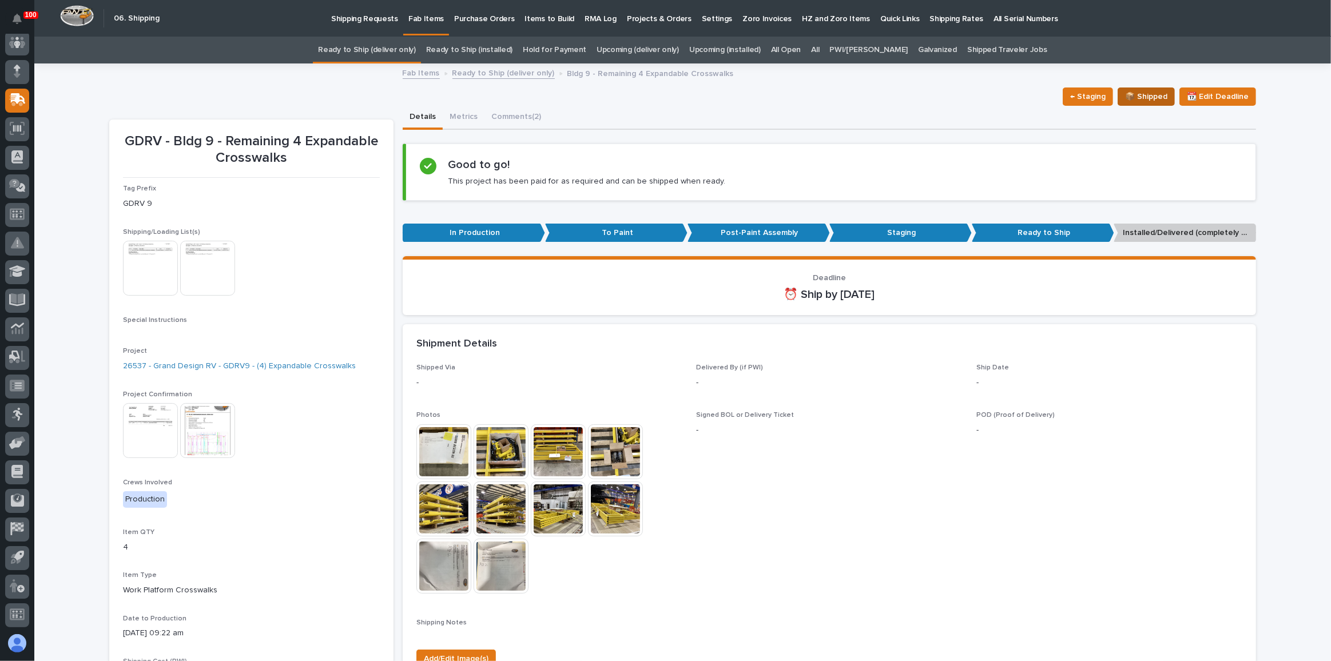
click at [1146, 97] on span "📦 Shipped" at bounding box center [1146, 97] width 42 height 14
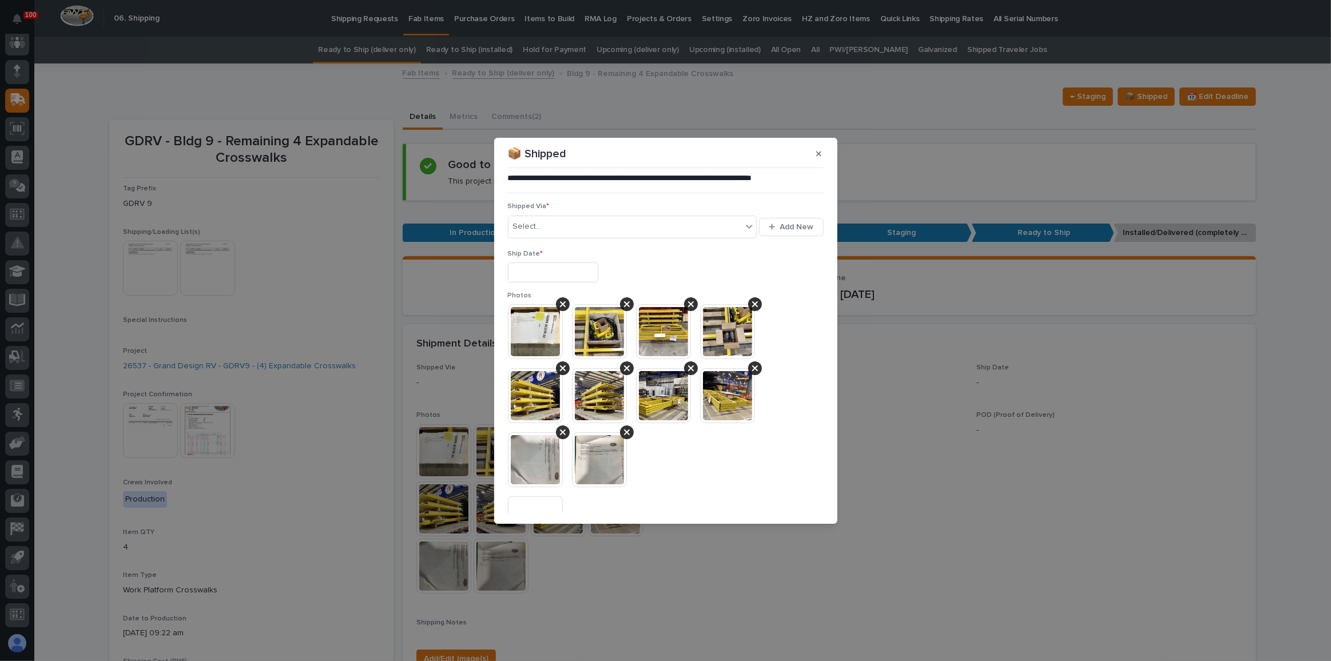
click at [582, 275] on input "text" at bounding box center [553, 273] width 90 height 20
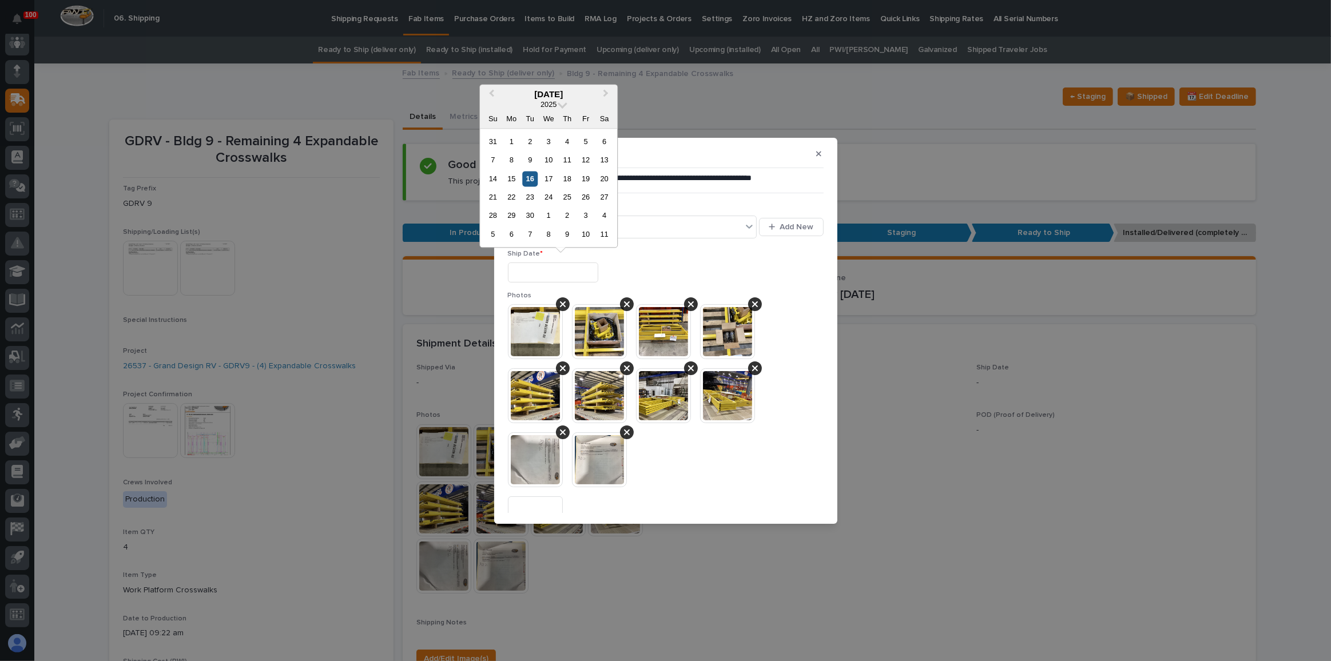
click at [528, 177] on div "16" at bounding box center [529, 178] width 15 height 15
type input "**********"
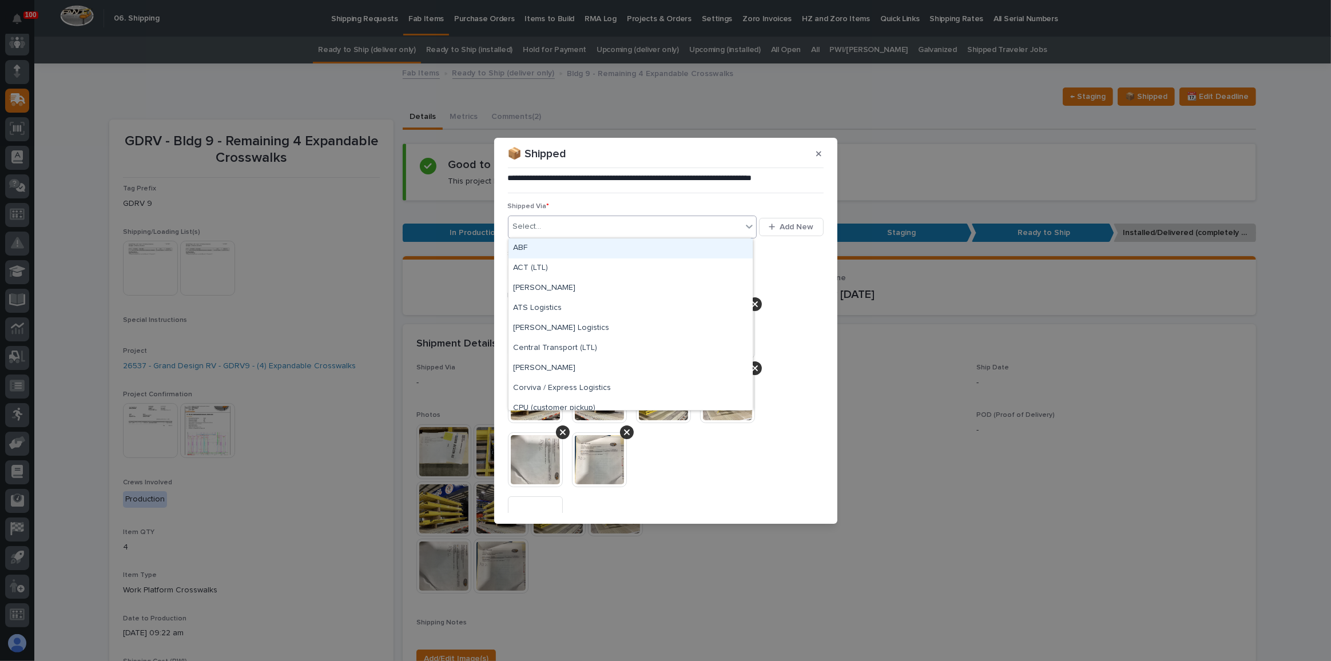
click at [553, 226] on div "Select..." at bounding box center [625, 226] width 234 height 19
type input "***"
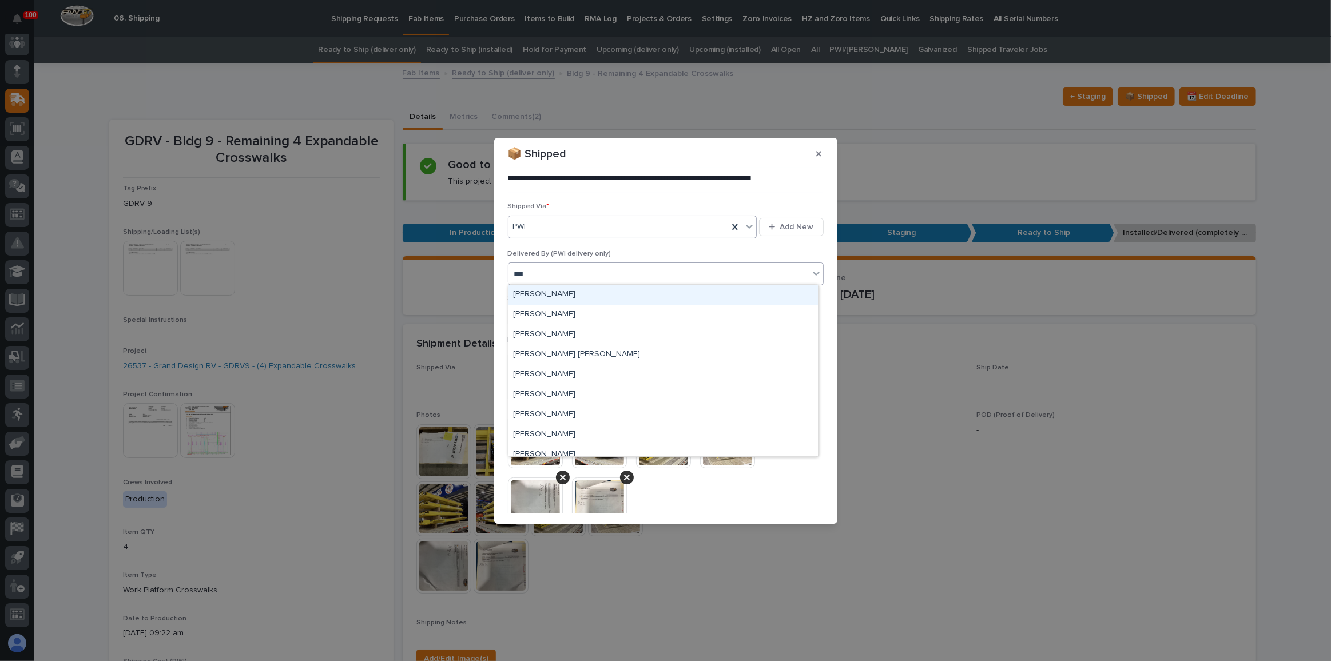
type input "*****"
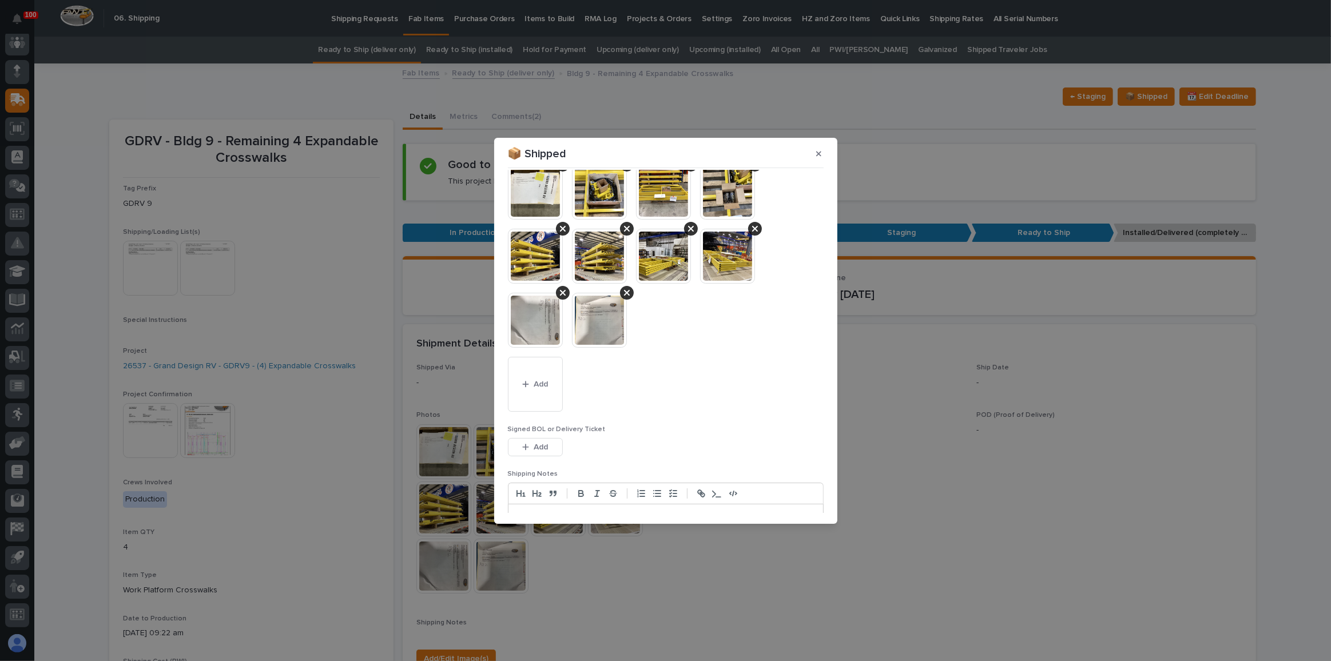
scroll to position [246, 0]
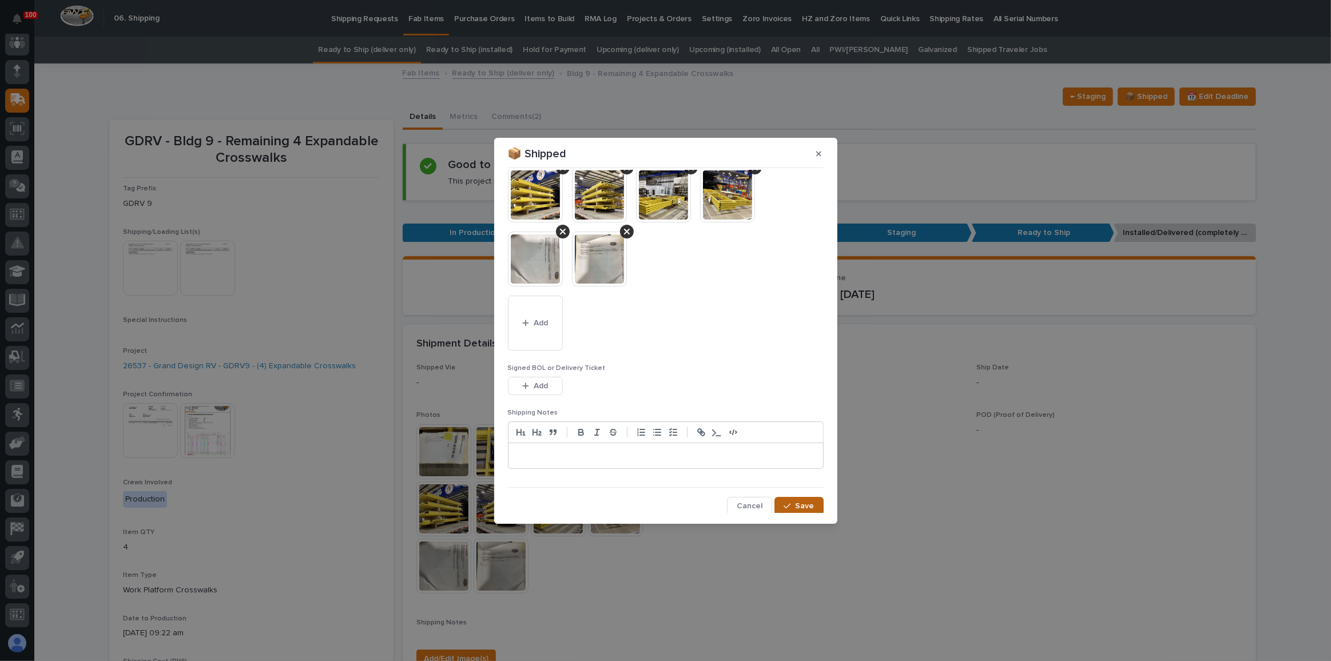
click at [786, 508] on button "Save" at bounding box center [798, 506] width 49 height 18
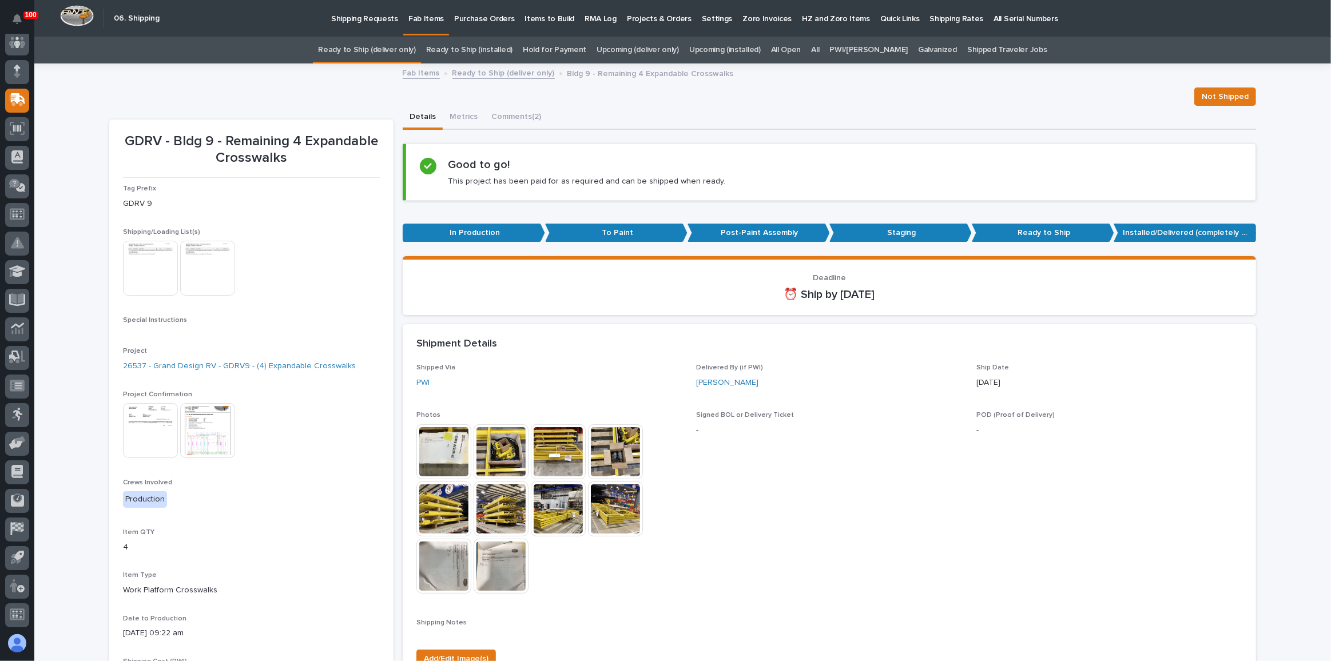
click at [415, 49] on link "Ready to Ship (deliver only)" at bounding box center [366, 50] width 97 height 27
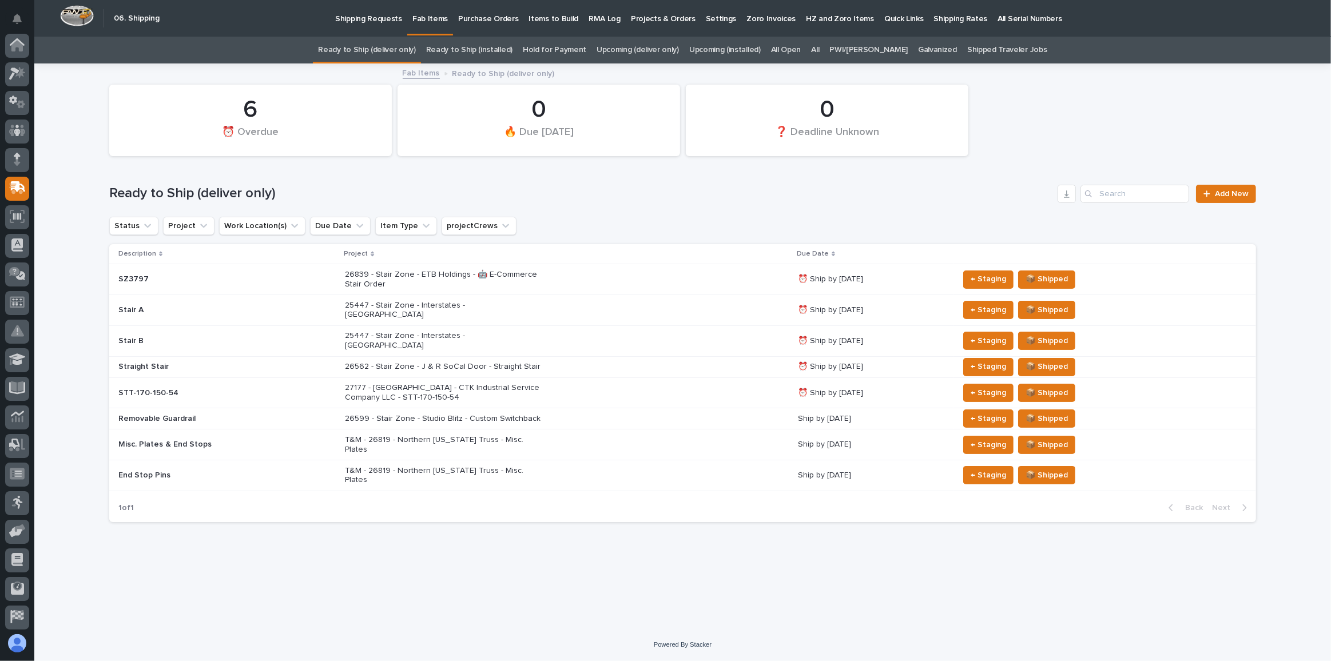
scroll to position [88, 0]
